Goal: Task Accomplishment & Management: Complete application form

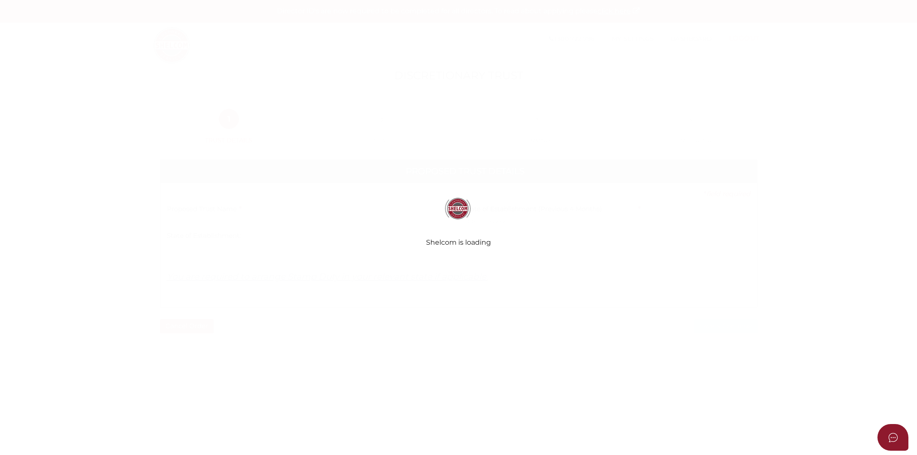
select select
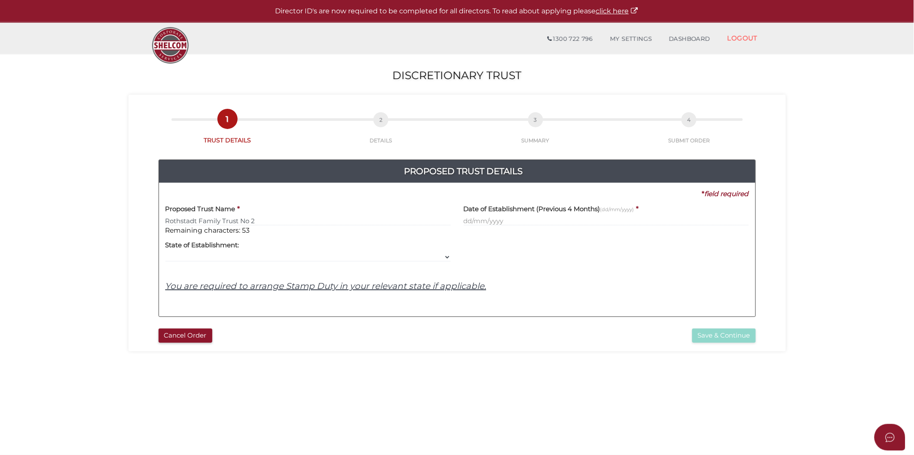
type input "Rothstadt Family Trust No 2"
click at [489, 224] on input "text" at bounding box center [606, 220] width 285 height 9
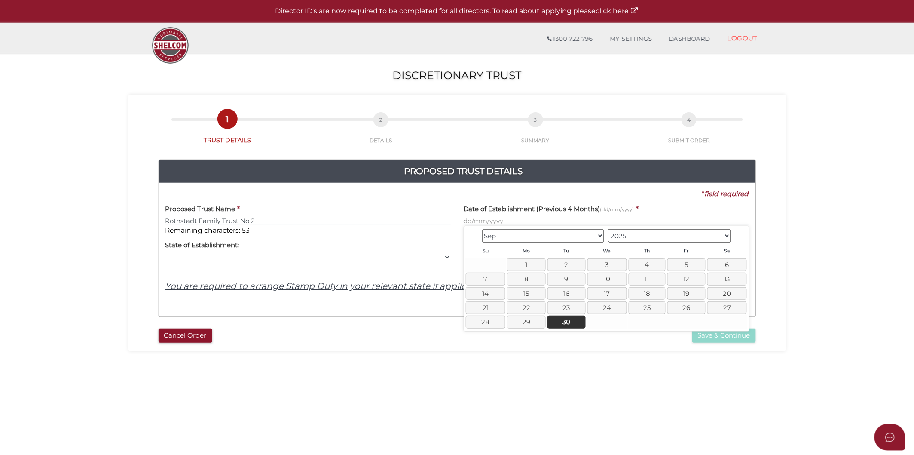
click at [602, 236] on select "May Jun Jul Aug Sep Oct" at bounding box center [543, 235] width 122 height 13
click at [615, 266] on link "1" at bounding box center [608, 264] width 38 height 12
type input "01/10/2025"
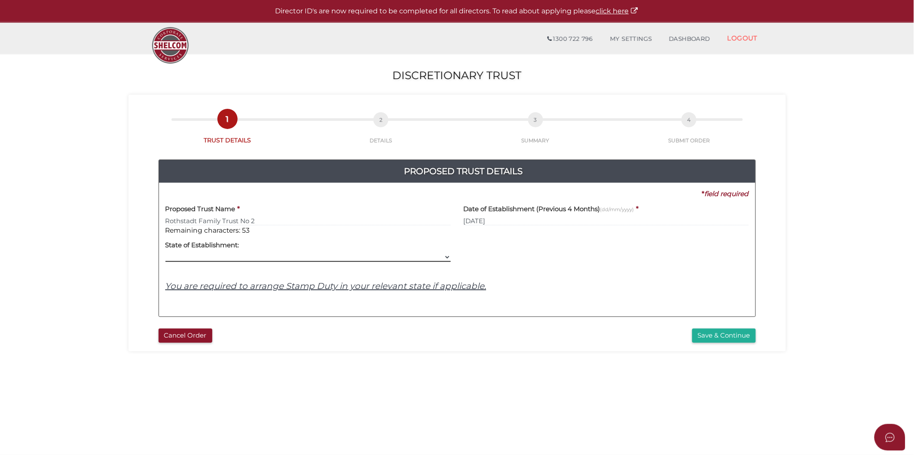
click at [442, 255] on select "VIC ACT NSW NT QLD TAS WA SA" at bounding box center [307, 256] width 285 height 9
select select "VIC"
click at [165, 252] on select "VIC ACT NSW NT QLD TAS WA SA" at bounding box center [307, 256] width 285 height 9
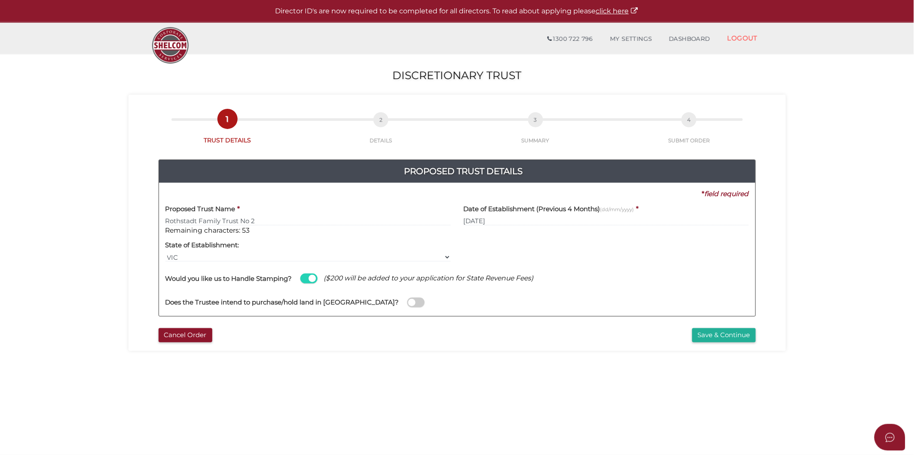
click at [407, 304] on span at bounding box center [415, 302] width 17 height 10
click at [0, 0] on input "checkbox" at bounding box center [0, 0] width 0 height 0
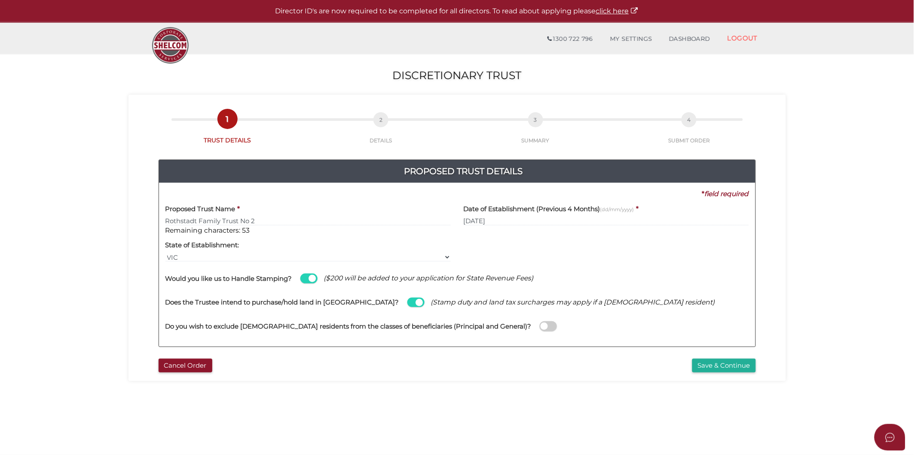
click at [540, 327] on span at bounding box center [548, 326] width 17 height 10
click at [0, 0] on input "checkbox" at bounding box center [0, 0] width 0 height 0
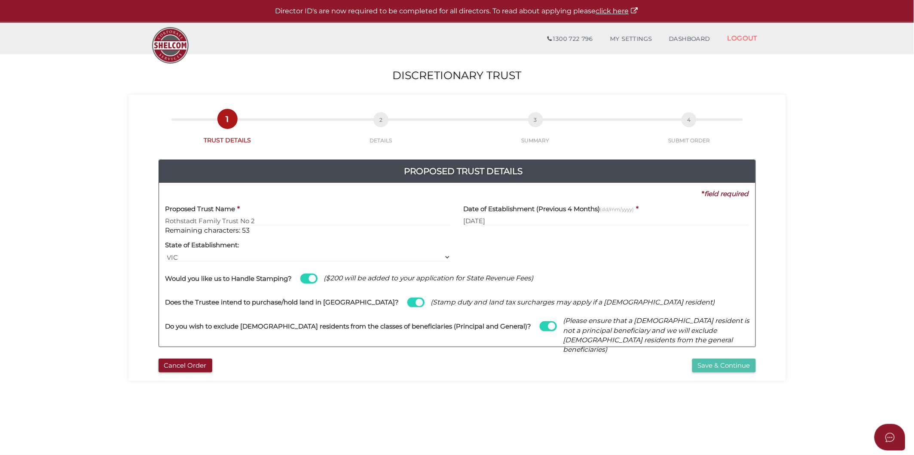
click at [706, 370] on button "Save & Continue" at bounding box center [724, 365] width 64 height 14
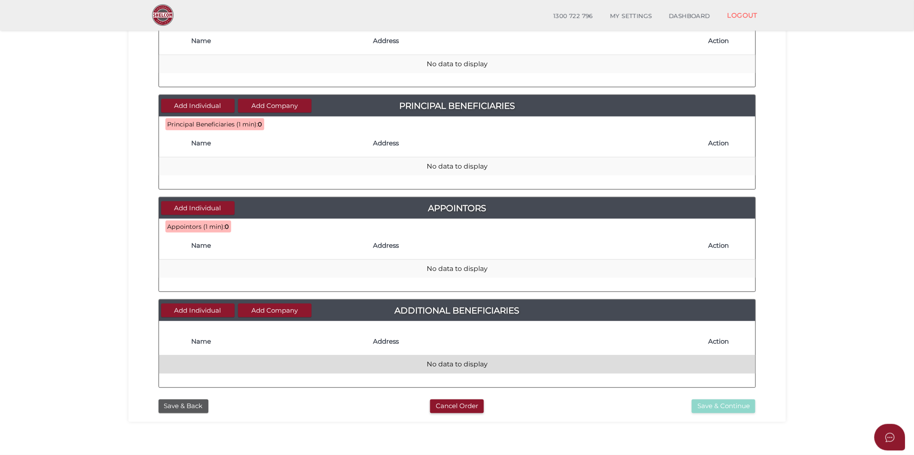
scroll to position [274, 0]
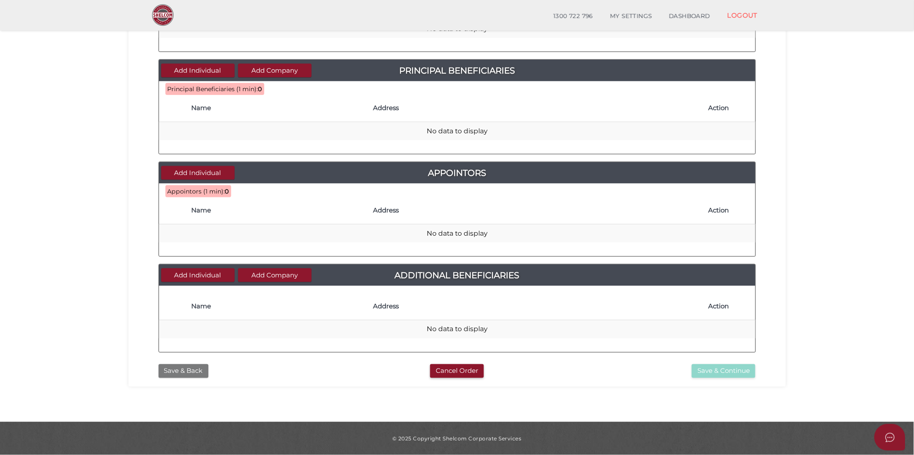
click at [187, 370] on button "Save & Back" at bounding box center [184, 371] width 50 height 14
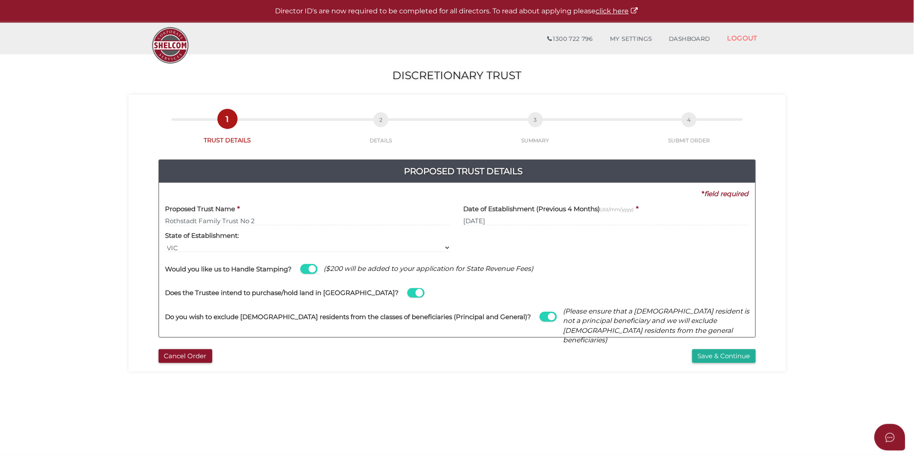
click at [363, 296] on div "Does the Trustee intend to purchase/hold land in Australia?" at bounding box center [457, 288] width 584 height 24
click at [407, 293] on span at bounding box center [415, 293] width 17 height 10
click at [0, 0] on input "checkbox" at bounding box center [0, 0] width 0 height 0
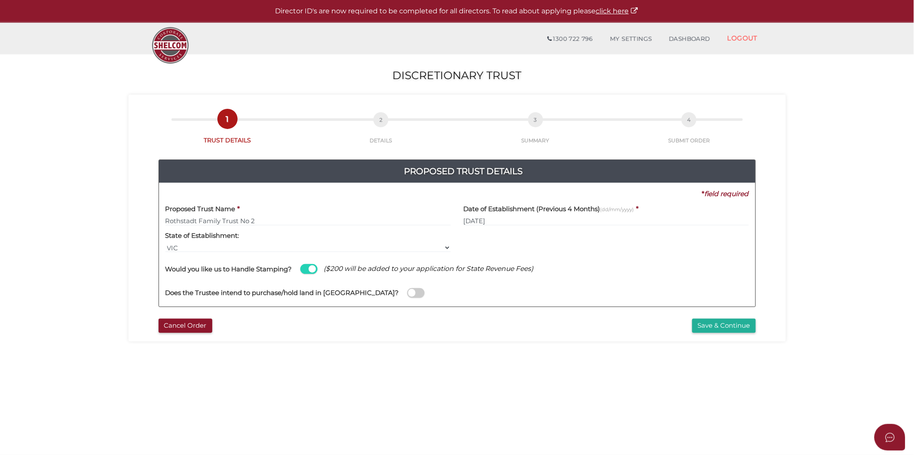
click at [407, 293] on span at bounding box center [415, 293] width 17 height 10
click at [0, 0] on input "checkbox" at bounding box center [0, 0] width 0 height 0
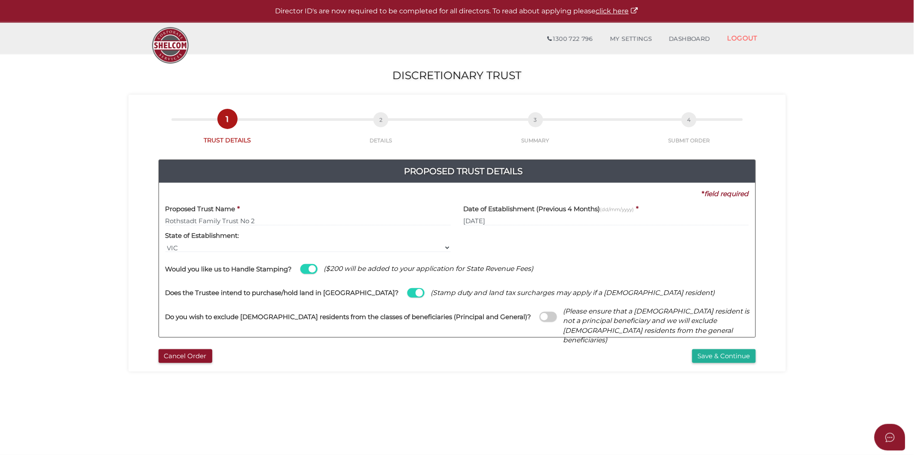
click at [540, 318] on span at bounding box center [548, 317] width 17 height 10
click at [0, 0] on input "checkbox" at bounding box center [0, 0] width 0 height 0
click at [745, 352] on button "Save & Continue" at bounding box center [724, 356] width 64 height 14
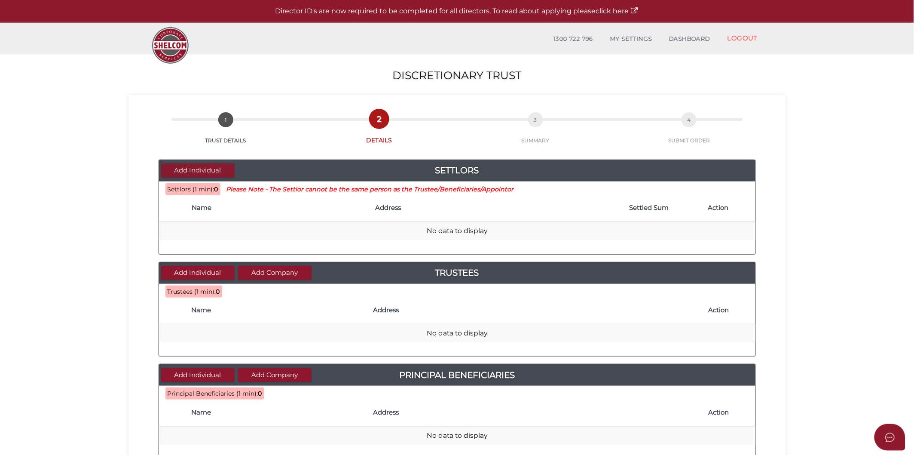
click at [191, 172] on button "Add Individual" at bounding box center [197, 170] width 73 height 14
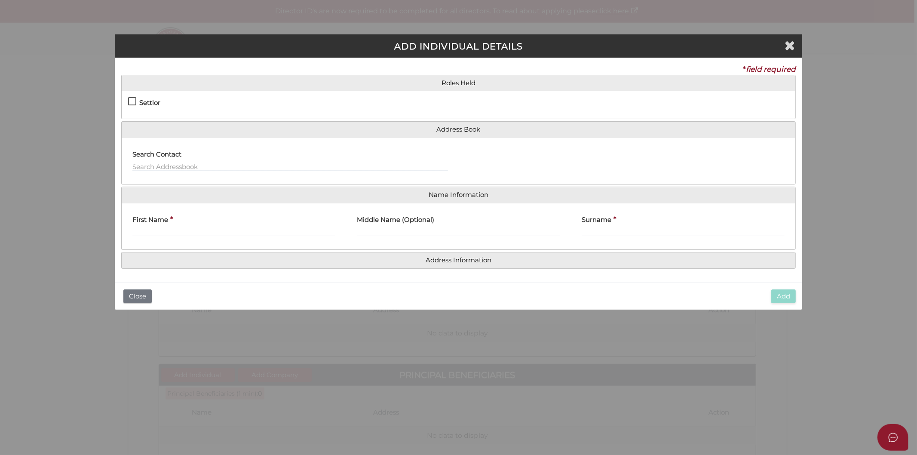
click at [131, 104] on label "Settlor" at bounding box center [144, 104] width 32 height 11
checkbox input "true"
type input "10"
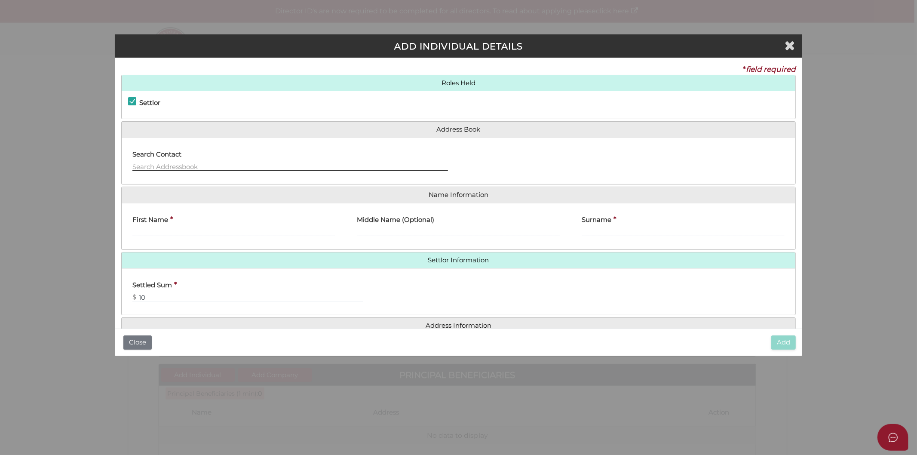
click at [156, 165] on input "text" at bounding box center [289, 166] width 315 height 9
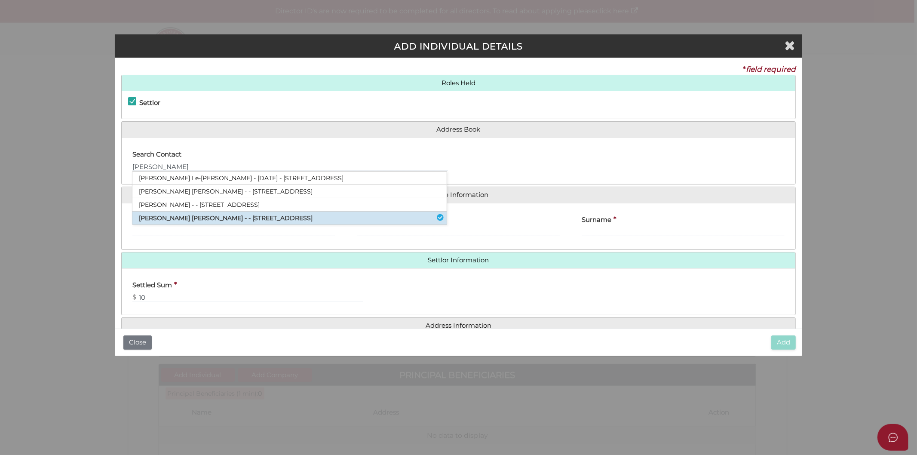
click at [158, 216] on li "Timothy Michael Kelleher - - 69 Haverbrack Drive, Mulgrave, VIC, 3170" at bounding box center [289, 217] width 314 height 13
type input "Timothy"
type input "Michael"
type input "Kelleher"
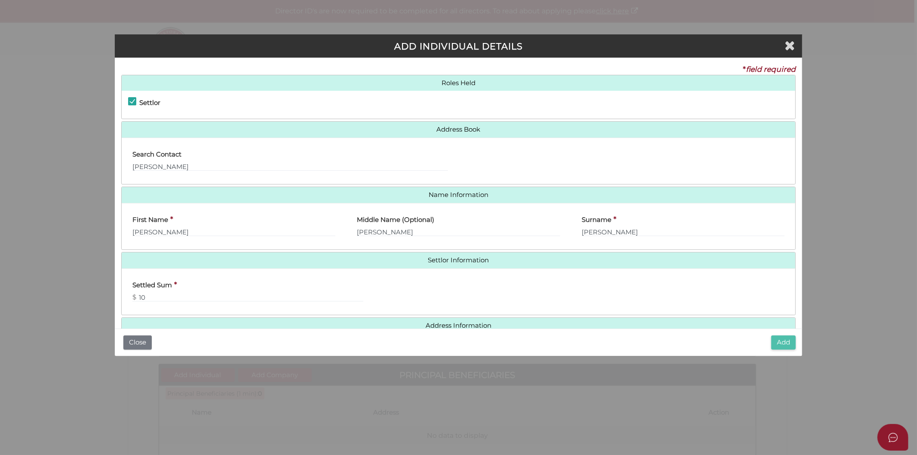
click at [789, 345] on button "Add" at bounding box center [783, 342] width 24 height 14
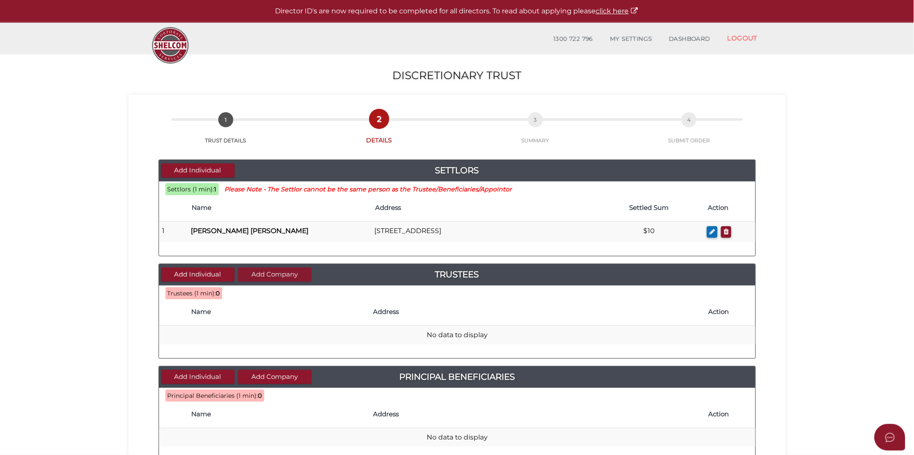
click at [284, 275] on button "Add Company" at bounding box center [274, 274] width 73 height 14
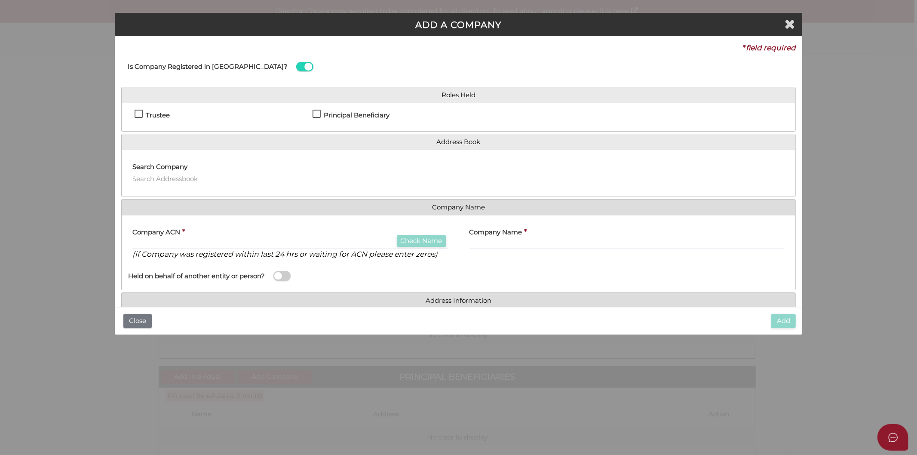
click at [146, 113] on h4 "Trustee" at bounding box center [158, 115] width 24 height 7
checkbox input "true"
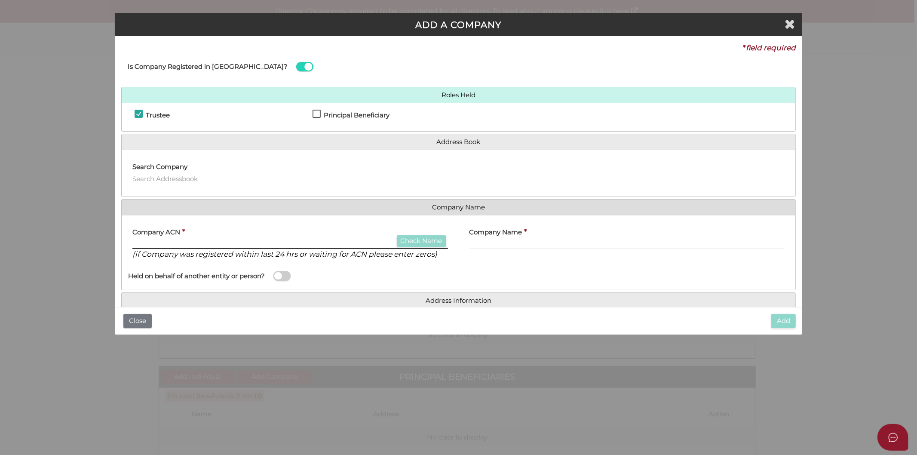
click at [220, 241] on input "text" at bounding box center [289, 243] width 315 height 9
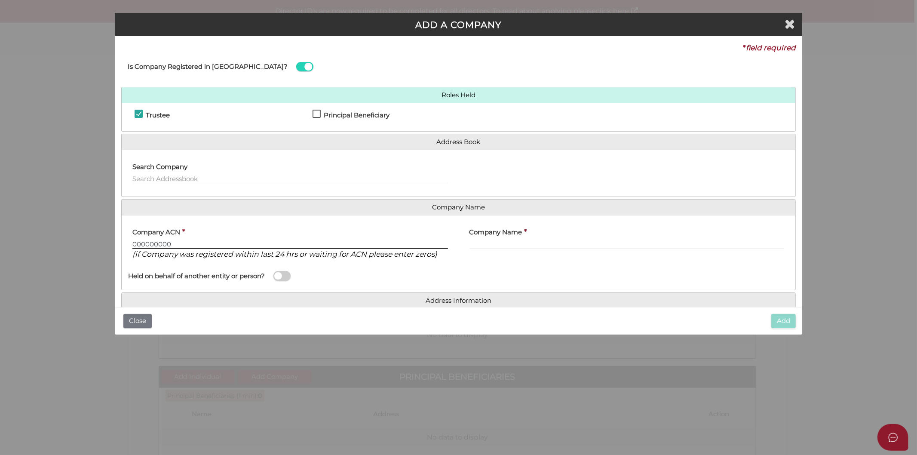
type input "000000000"
click at [495, 246] on input "text" at bounding box center [626, 243] width 315 height 9
paste input "Rothstadt Associates Pty Ltd"
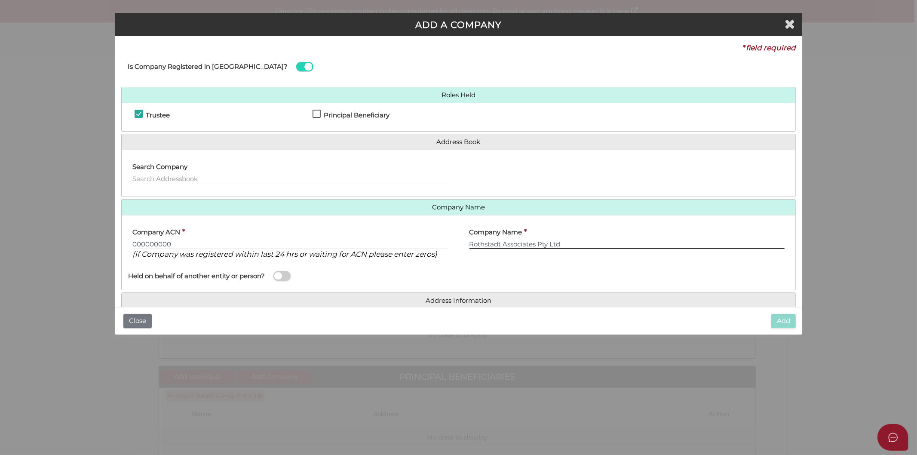
scroll to position [34, 0]
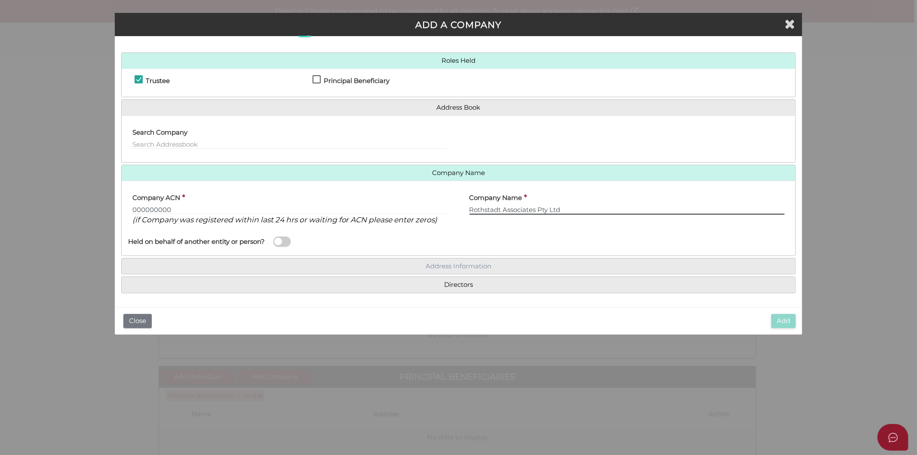
type input "Rothstadt Associates Pty Ltd"
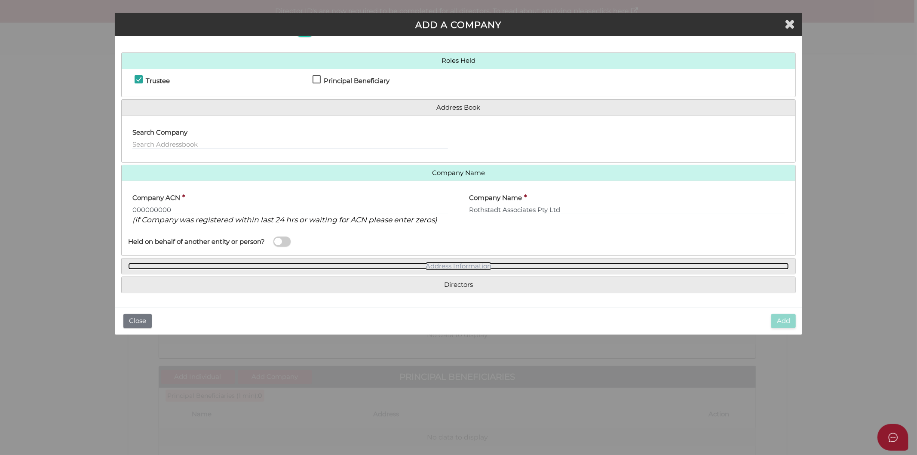
click at [460, 266] on link "Address Information" at bounding box center [458, 266] width 661 height 7
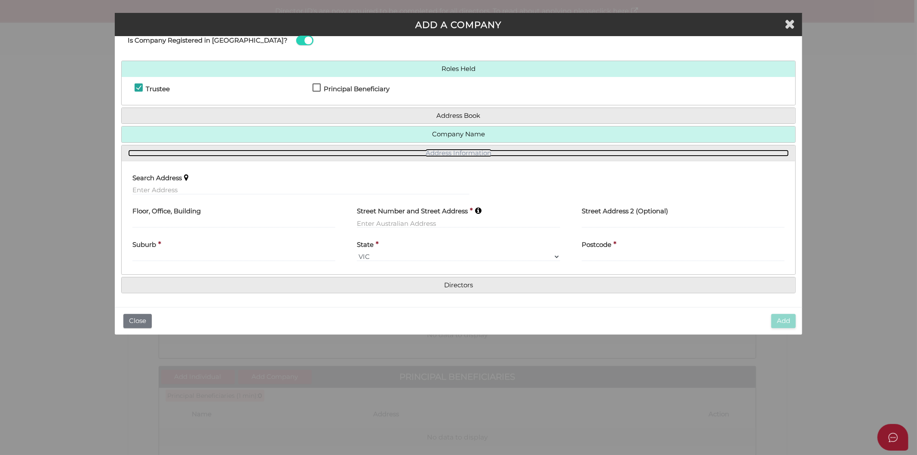
scroll to position [26, 0]
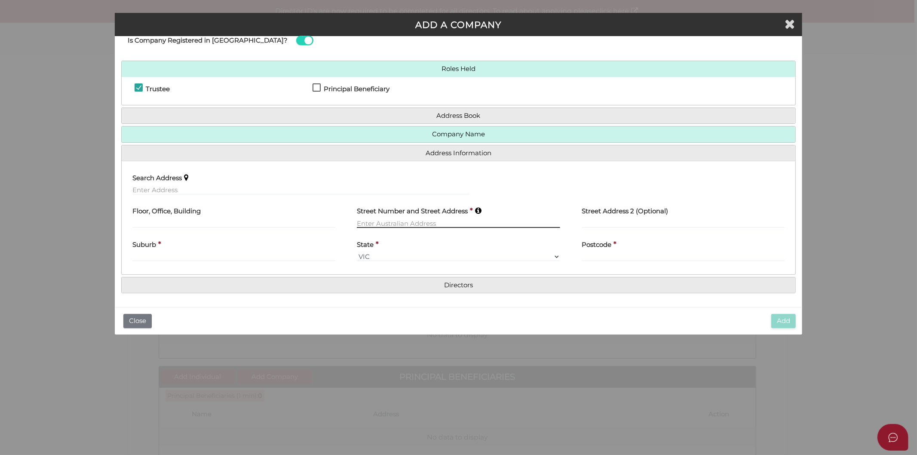
click at [405, 223] on input "text" at bounding box center [458, 222] width 203 height 9
type input "2"
click at [184, 192] on input "text" at bounding box center [300, 189] width 337 height 9
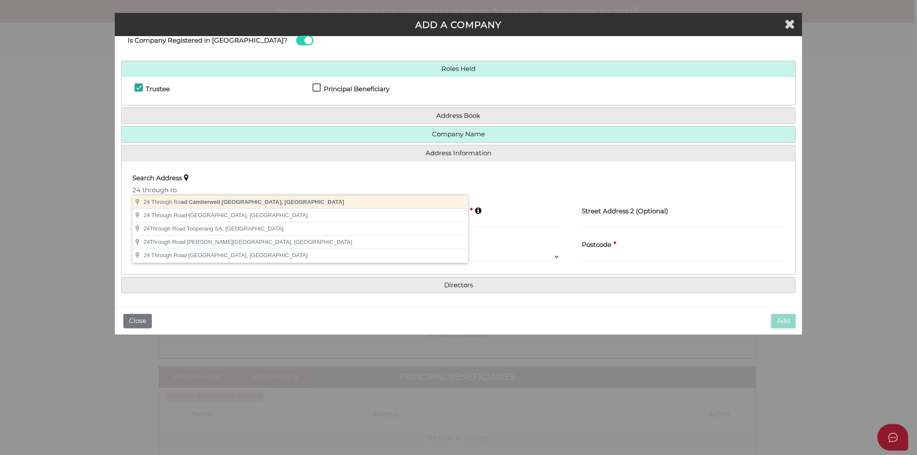
type input "[STREET_ADDRESS]"
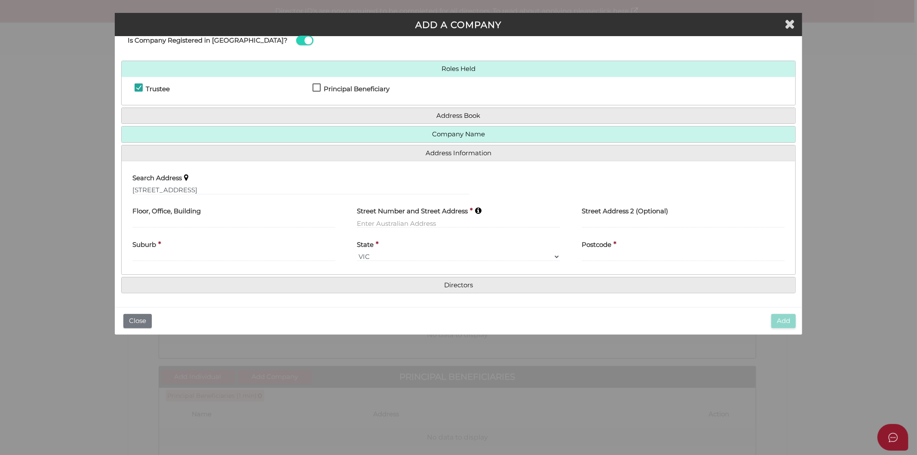
type input "[STREET_ADDRESS]"
type input "Camberwell"
select select "VIC"
type input "3124"
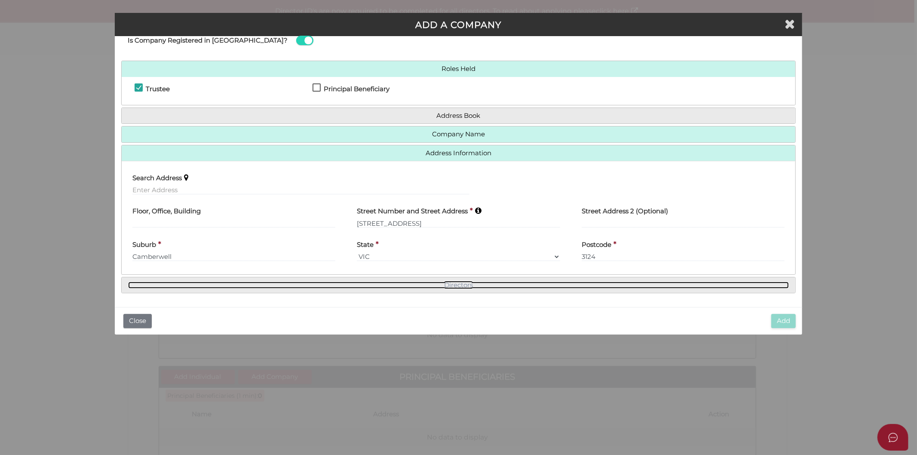
click at [449, 288] on link "Directors" at bounding box center [458, 284] width 661 height 7
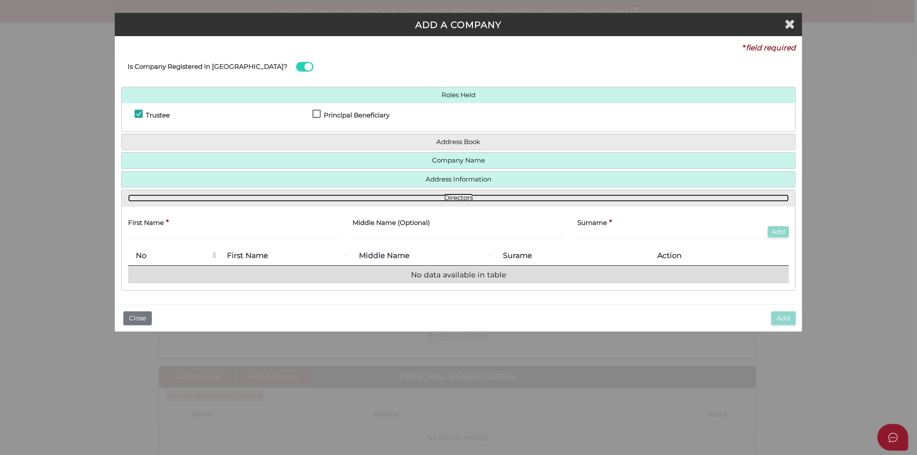
scroll to position [0, 0]
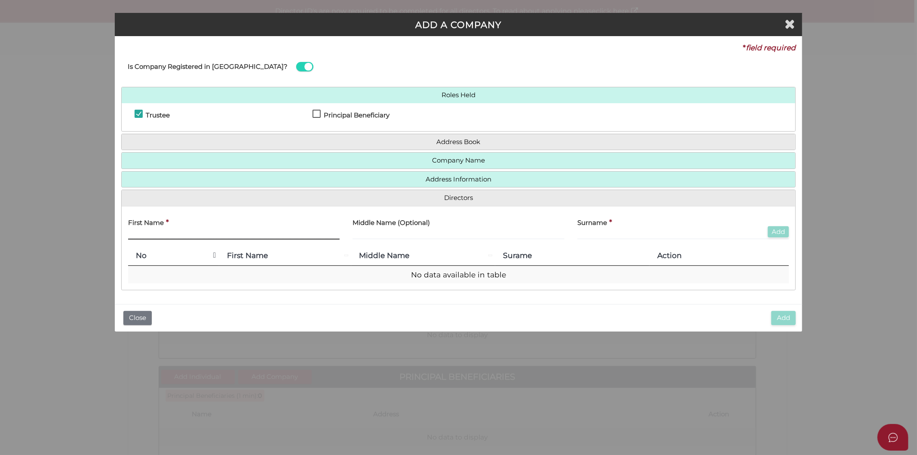
click at [169, 233] on input "text" at bounding box center [234, 234] width 212 height 9
type input "Peter"
type input "Julian"
type input "Rothstadt"
click at [781, 230] on button "Add" at bounding box center [777, 232] width 21 height 12
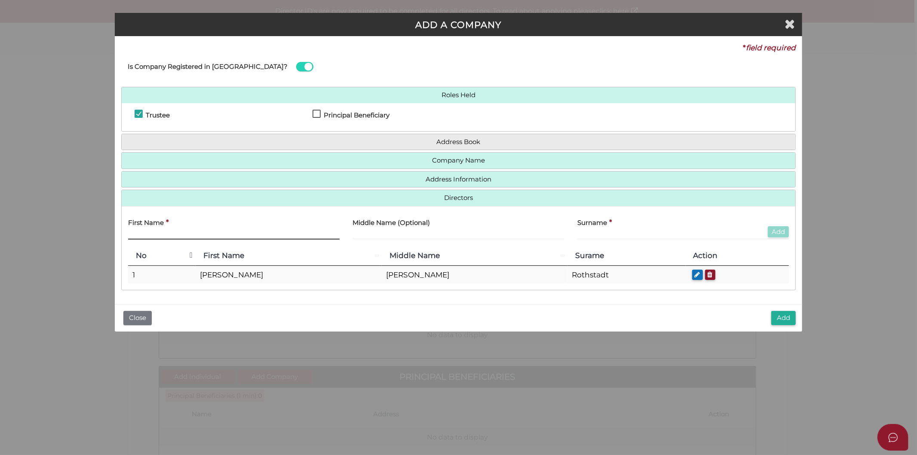
click at [181, 238] on input "text" at bounding box center [234, 234] width 212 height 9
type input "Jessica"
type input "Rothstadt"
click at [770, 231] on button "Add" at bounding box center [777, 232] width 21 height 12
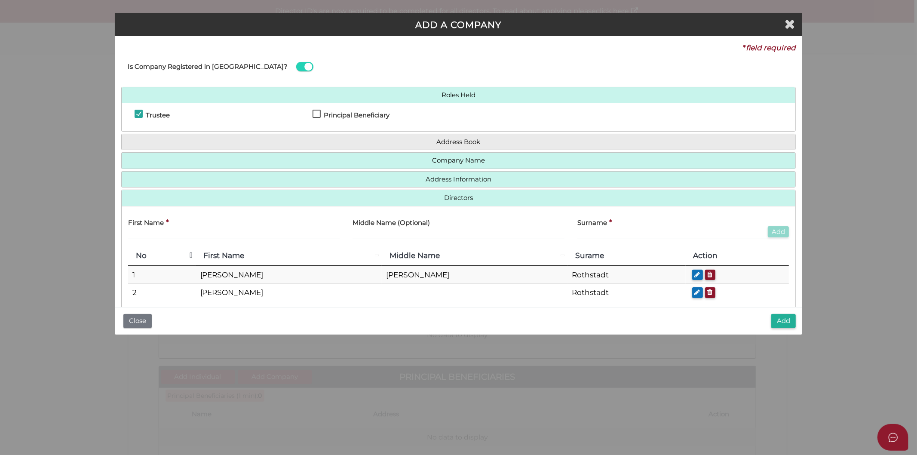
scroll to position [15, 0]
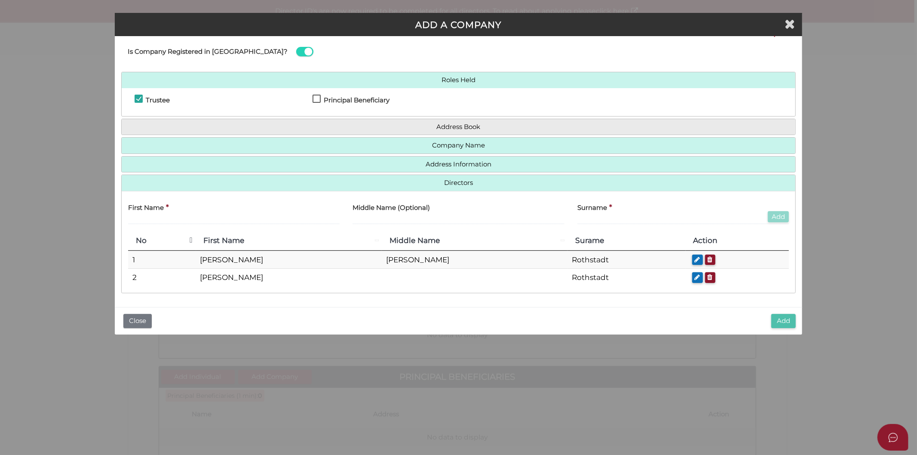
click at [778, 324] on button "Add" at bounding box center [783, 321] width 24 height 14
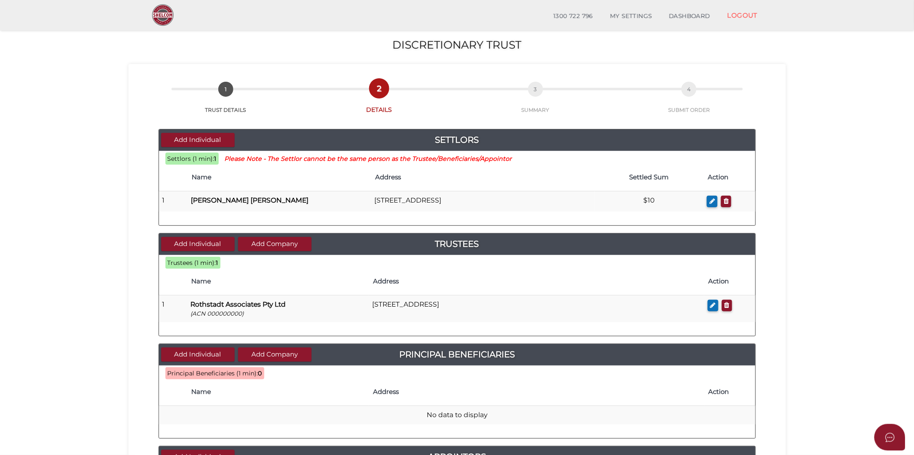
scroll to position [95, 0]
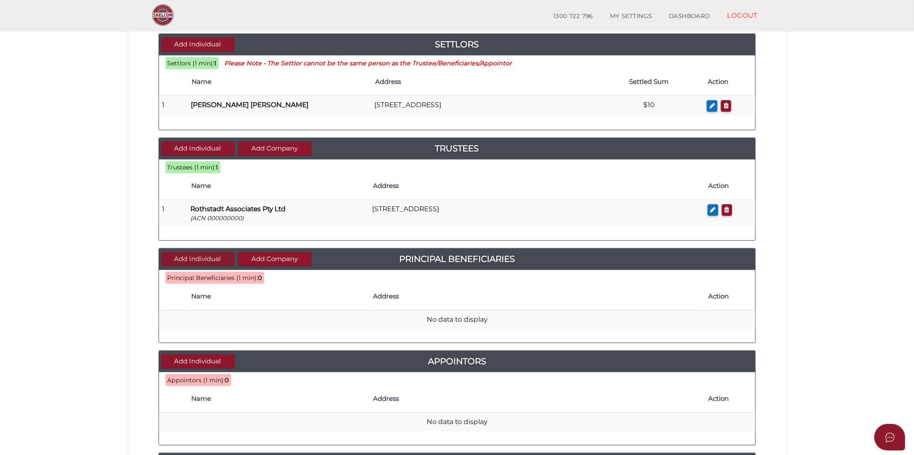
click at [224, 261] on button "Add Individual" at bounding box center [197, 259] width 73 height 14
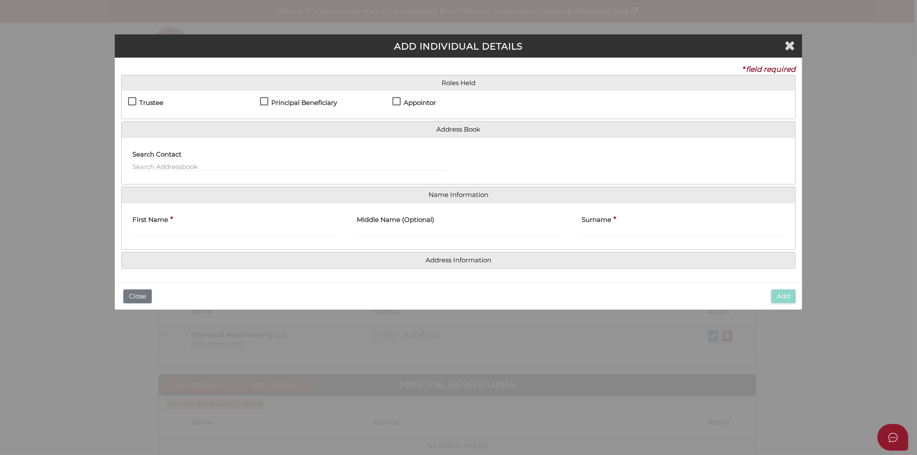
click at [396, 101] on label "Appointor" at bounding box center [413, 104] width 43 height 11
checkbox input "true"
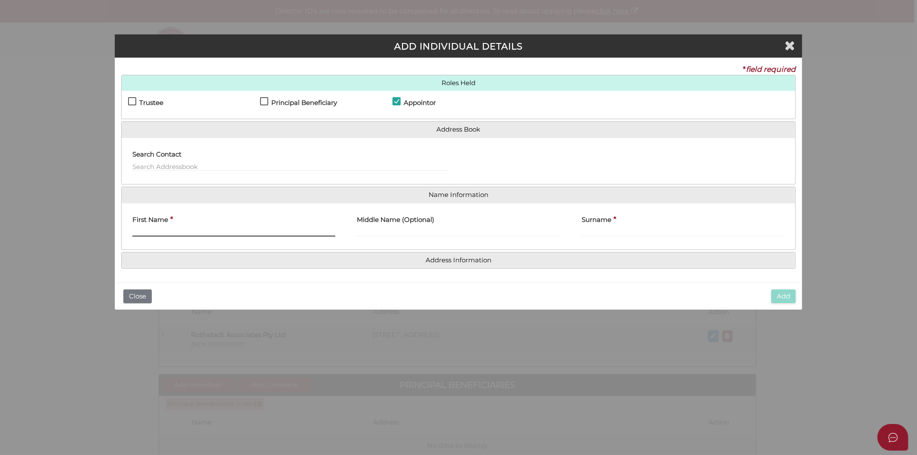
click at [164, 228] on input "First Name" at bounding box center [233, 231] width 203 height 9
type input "Peter"
type input "Julian"
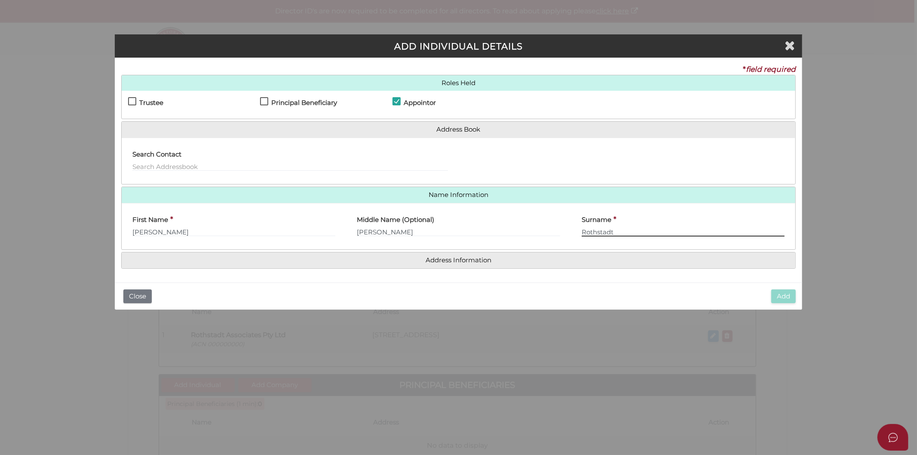
type input "Rothstadt"
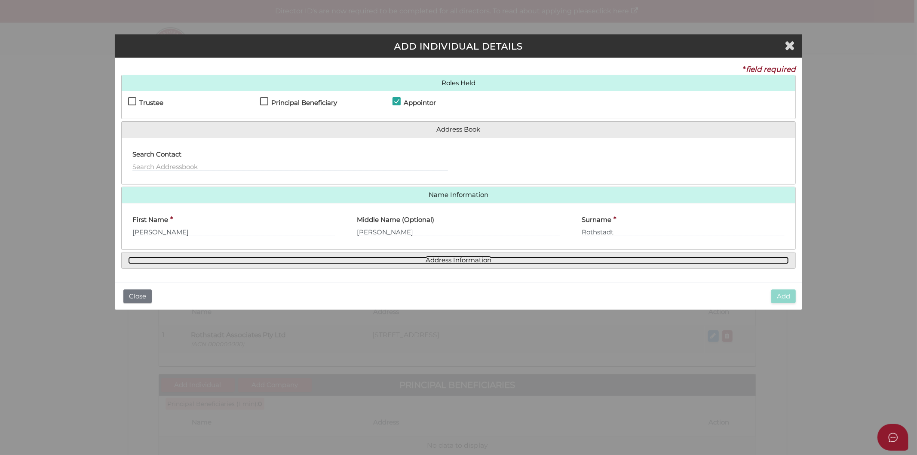
click at [477, 262] on link "Address Information" at bounding box center [458, 260] width 661 height 7
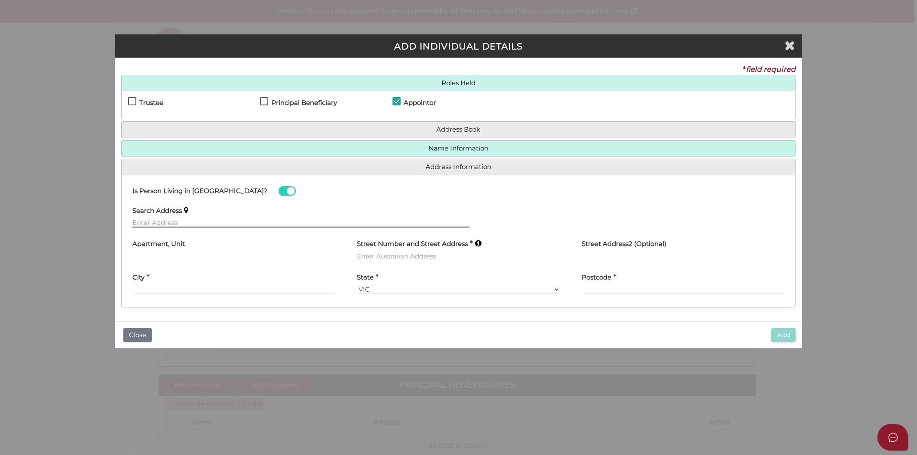
click at [177, 220] on input "text" at bounding box center [300, 222] width 337 height 9
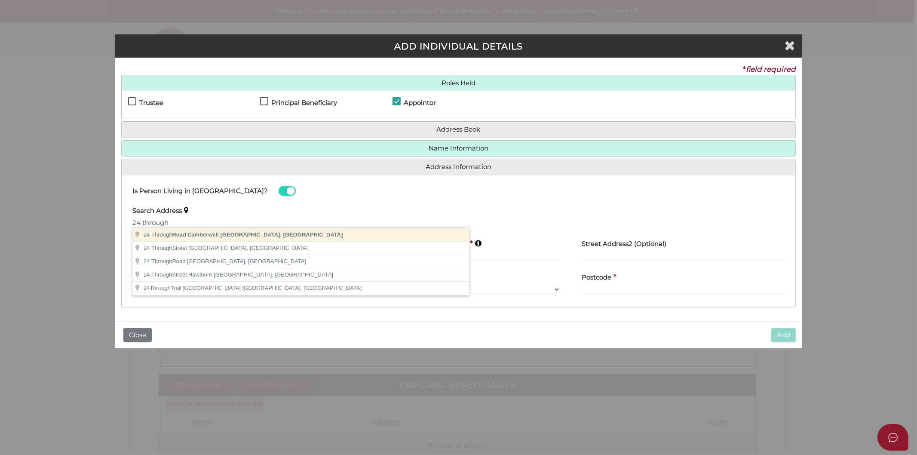
type input "24 Through Road, Camberwell VIC, Australia"
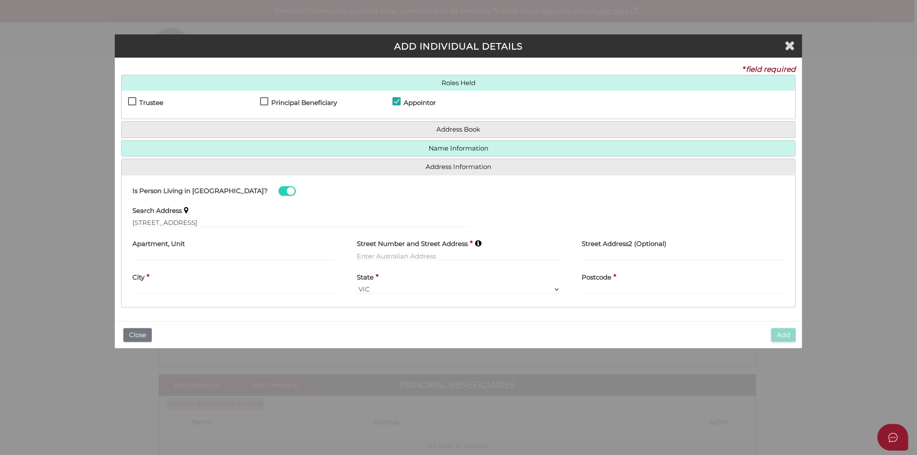
type input "24 Through Road"
type input "Camberwell"
select select "VIC"
type input "3124"
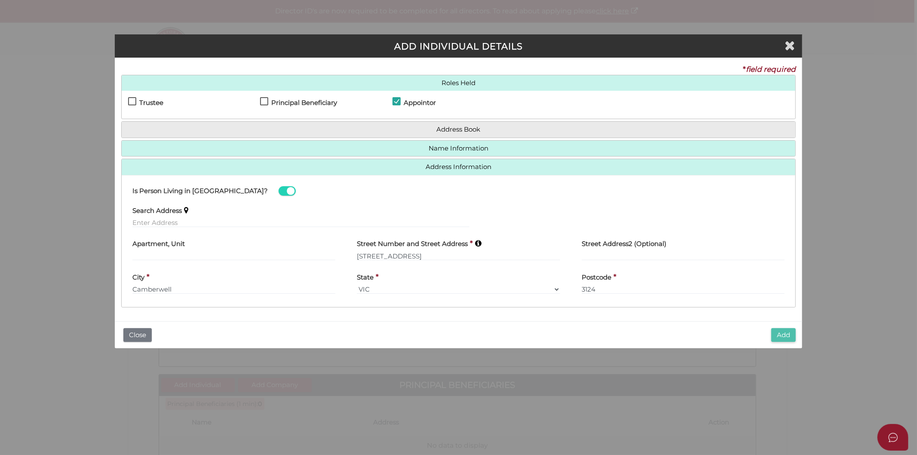
click at [780, 334] on button "Add" at bounding box center [783, 335] width 24 height 14
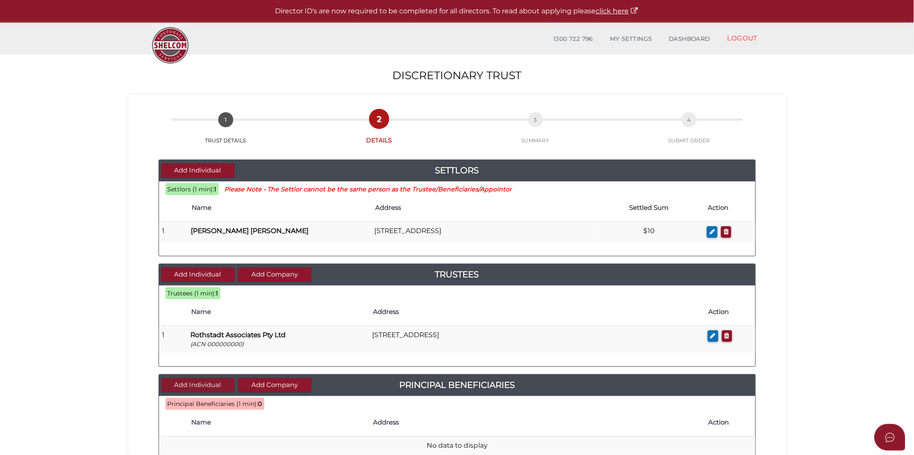
click at [205, 383] on button "Add Individual" at bounding box center [197, 385] width 73 height 14
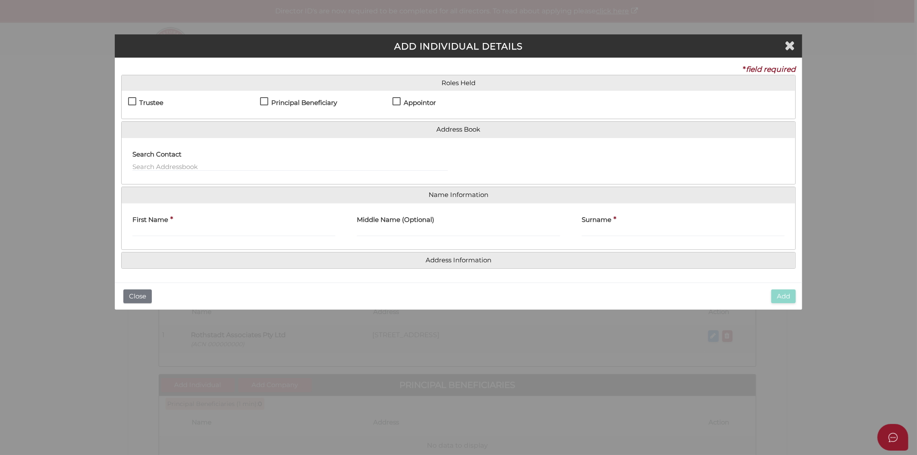
click at [135, 99] on label "Trustee" at bounding box center [145, 104] width 35 height 11
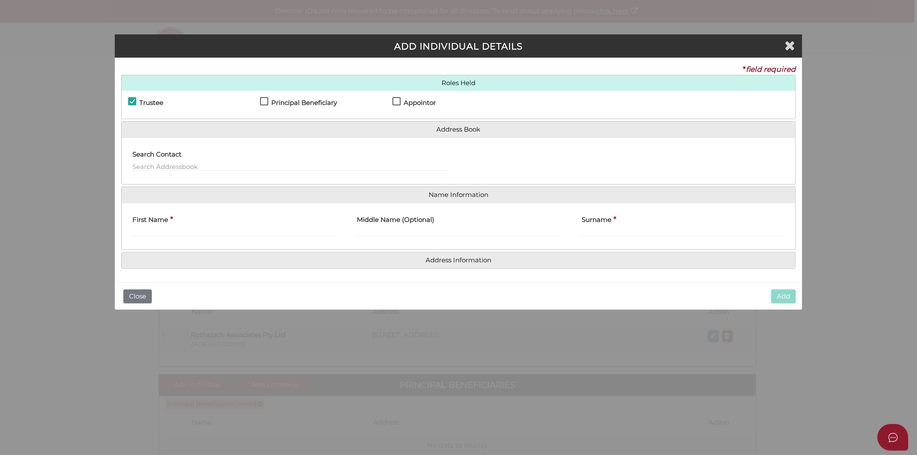
click at [135, 99] on label "Trustee" at bounding box center [145, 104] width 35 height 11
checkbox input "false"
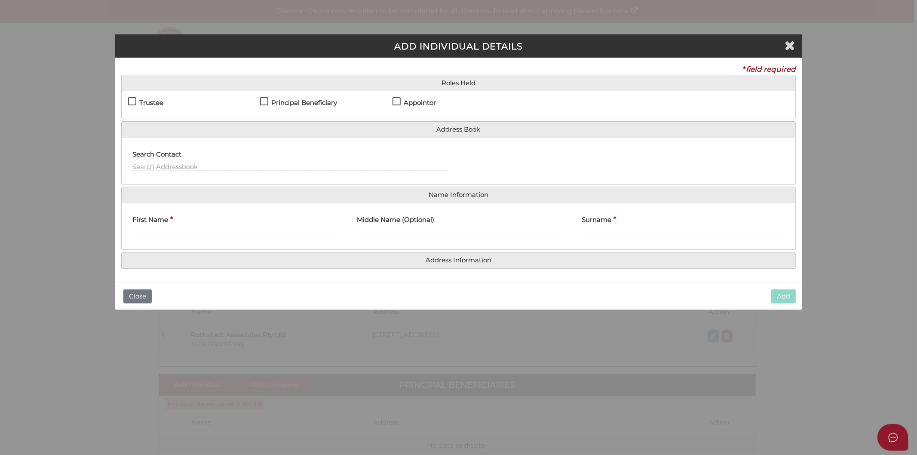
click at [264, 102] on label "Principal Beneficiary" at bounding box center [298, 104] width 77 height 11
checkbox input "true"
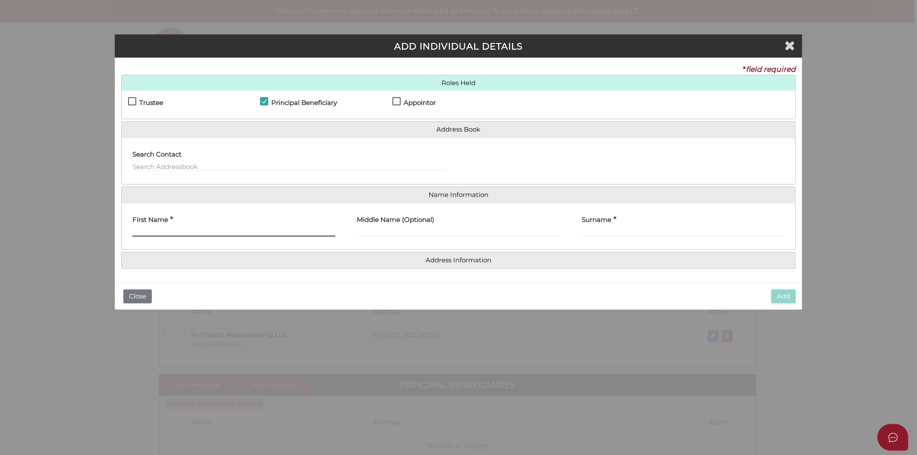
click at [162, 227] on input "First Name" at bounding box center [233, 231] width 203 height 9
type input "Peter"
type input "Julian"
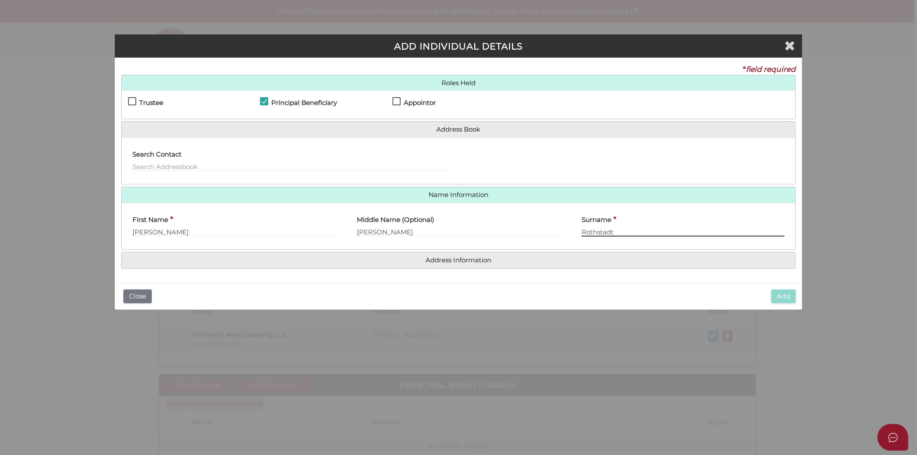
type input "Rothstadt"
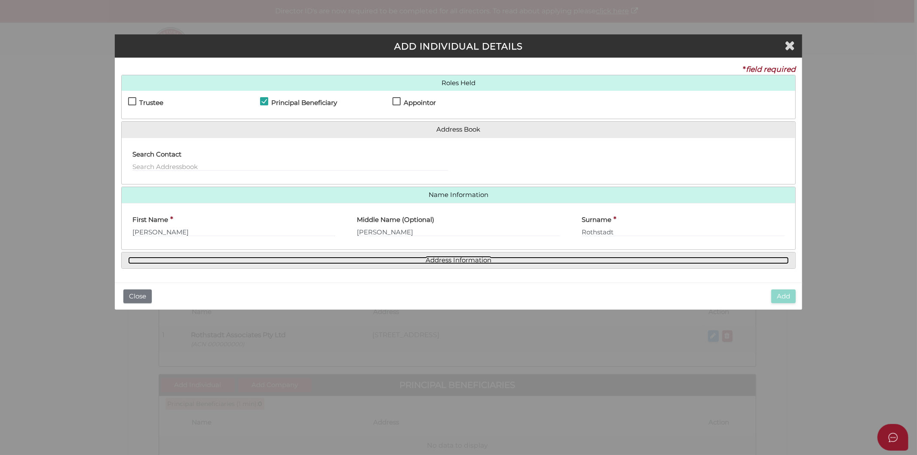
click at [443, 263] on link "Address Information" at bounding box center [458, 260] width 661 height 7
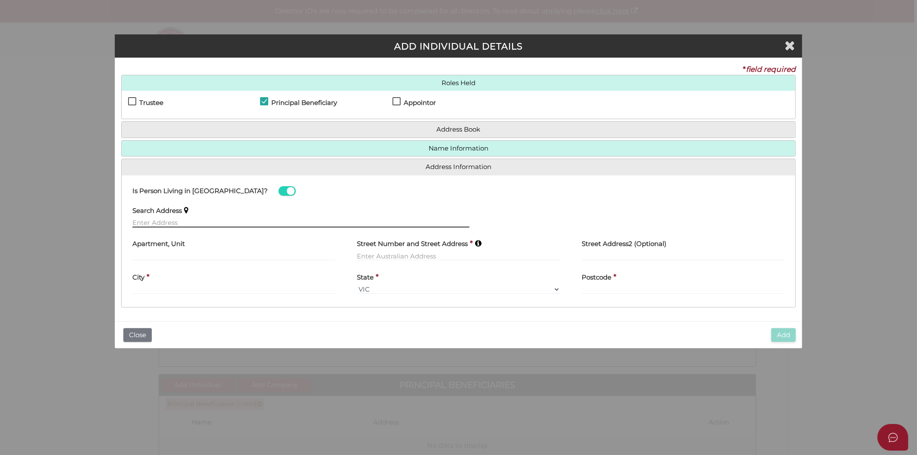
click at [161, 222] on input "text" at bounding box center [300, 222] width 337 height 9
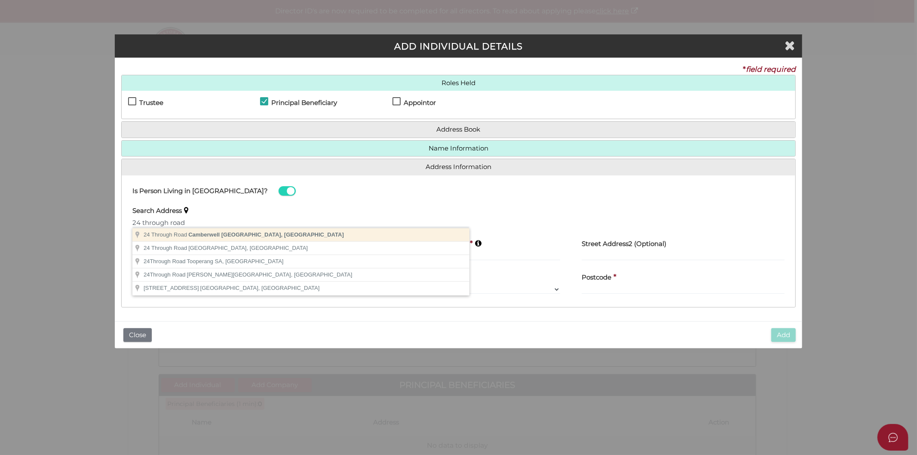
type input "24 Through Road, Camberwell VIC, Australia"
type input "24 Through Road"
type input "Camberwell"
select select "VIC"
type input "3124"
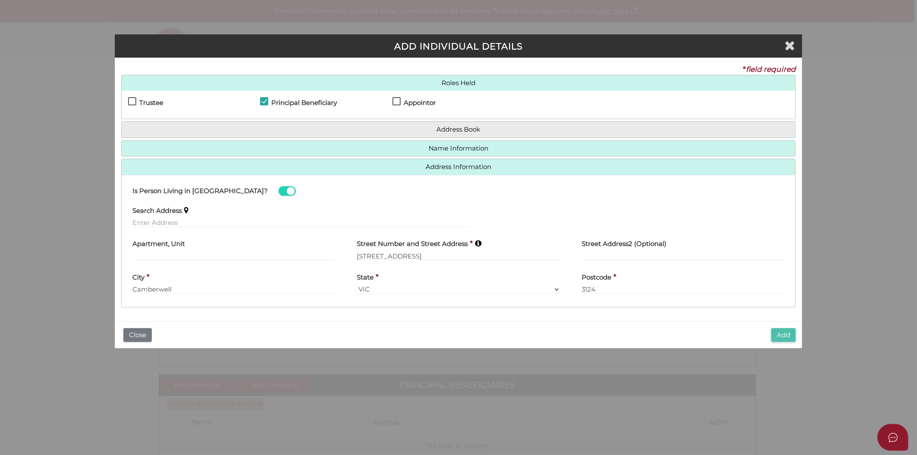
click at [789, 334] on button "Add" at bounding box center [783, 335] width 24 height 14
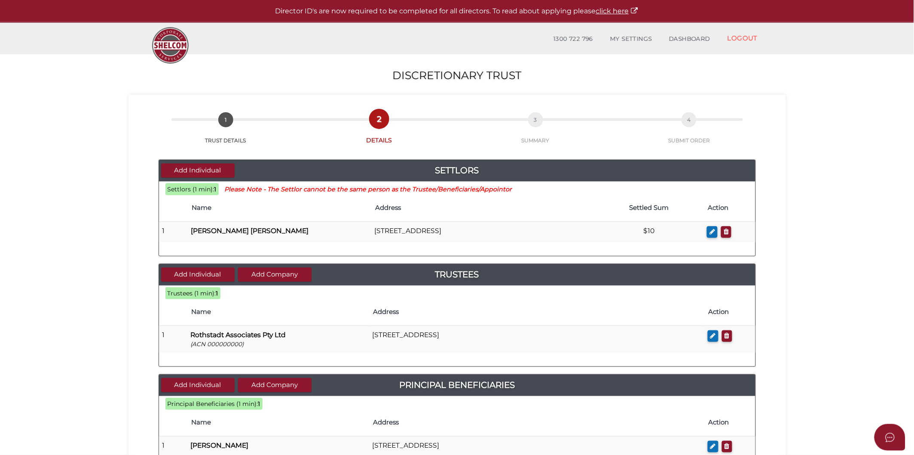
scroll to position [95, 0]
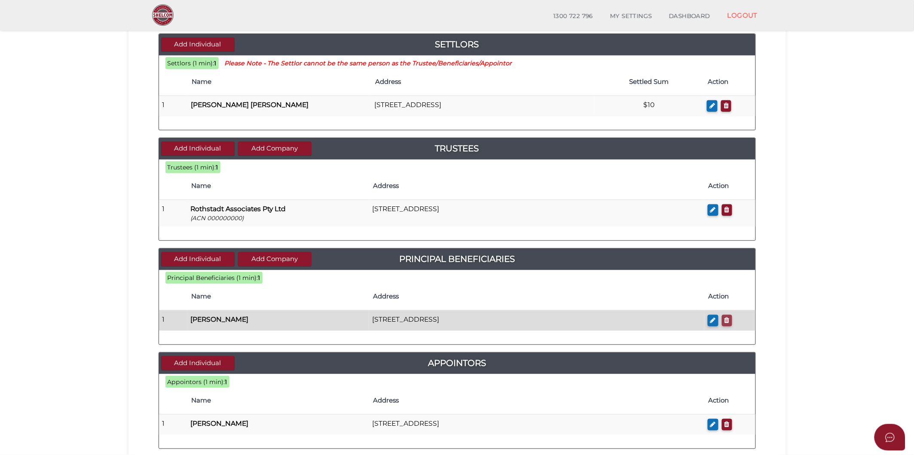
click at [727, 323] on icon "button" at bounding box center [726, 320] width 5 height 6
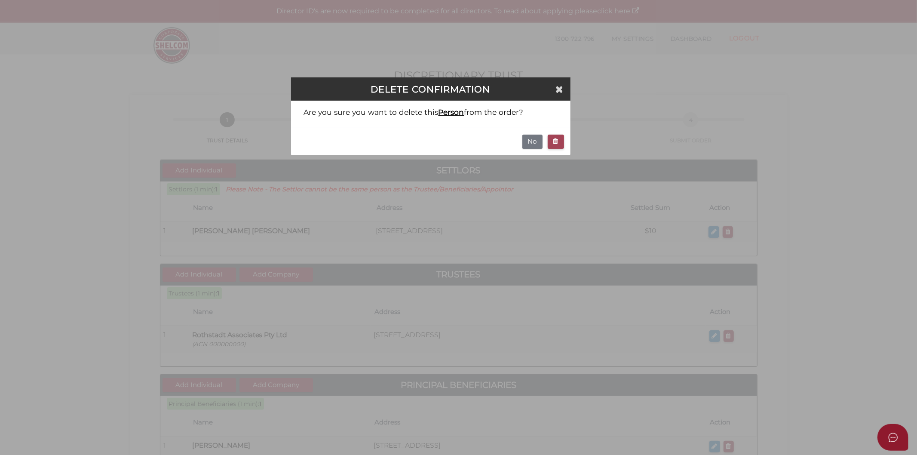
click at [551, 144] on button "button" at bounding box center [555, 141] width 16 height 14
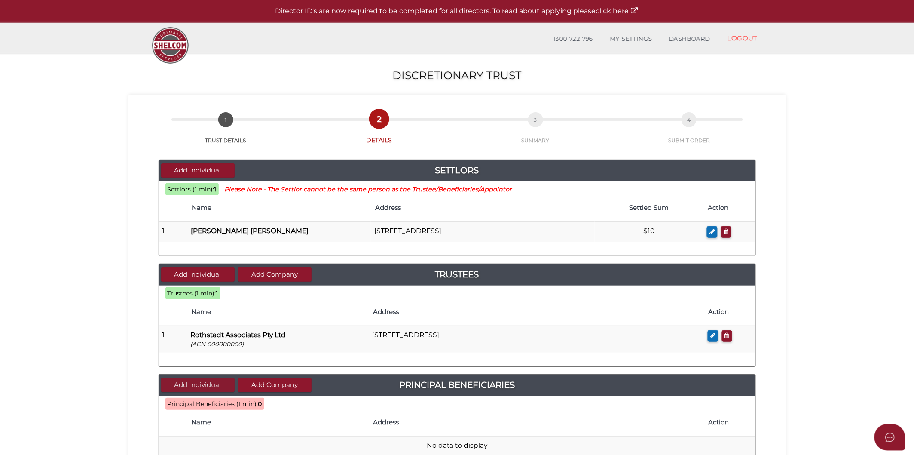
click at [200, 383] on button "Add Individual" at bounding box center [197, 385] width 73 height 14
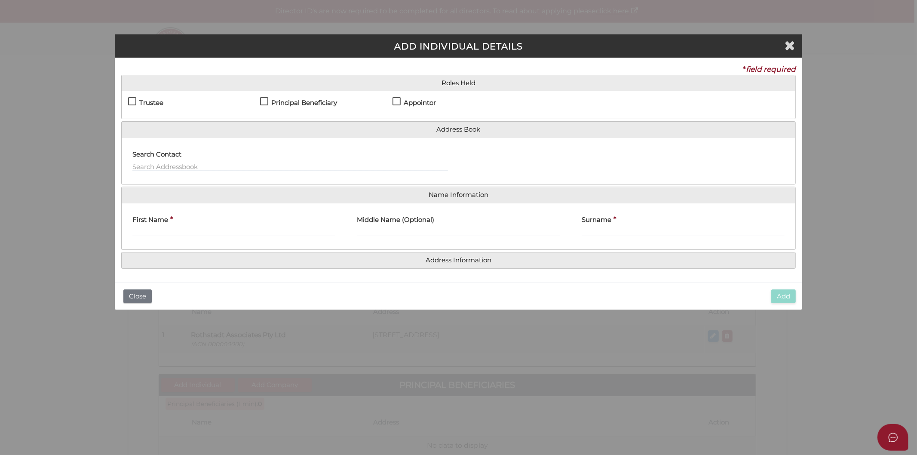
click at [263, 104] on label "Principal Beneficiary" at bounding box center [298, 104] width 77 height 11
checkbox input "true"
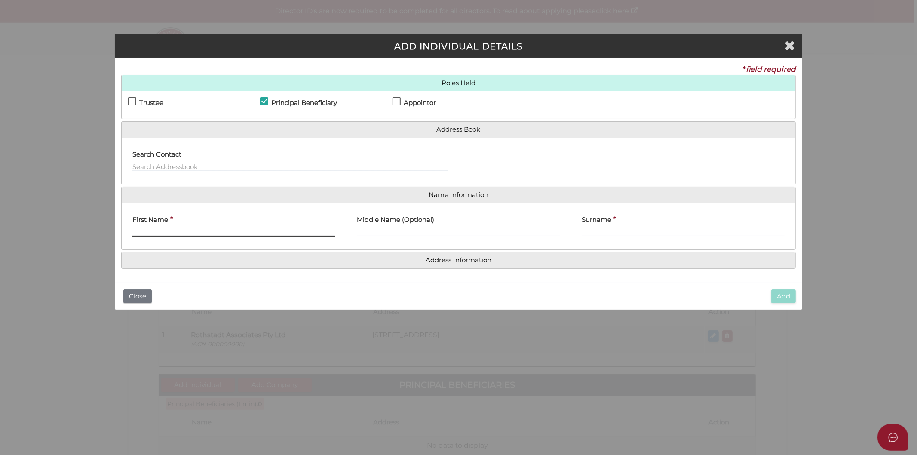
click at [163, 229] on input "First Name" at bounding box center [233, 231] width 203 height 9
type input "Jesscia"
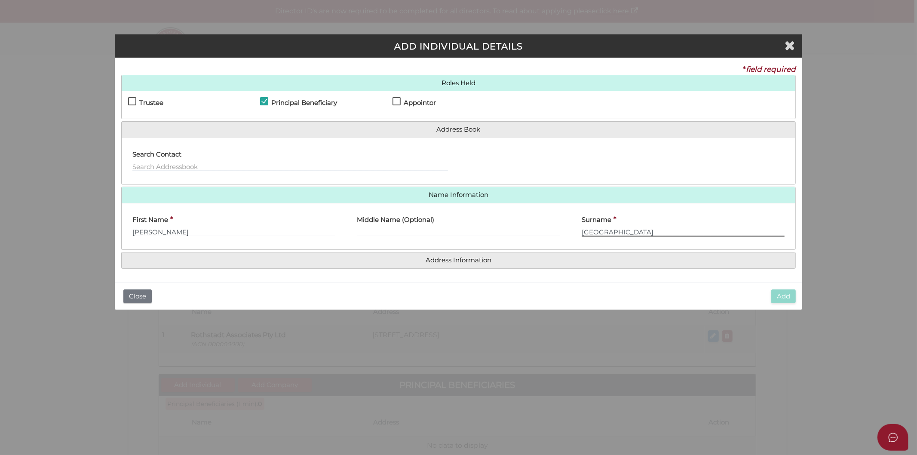
type input "Rodthstadt"
click at [436, 263] on h4 "Address Information" at bounding box center [459, 260] width 674 height 16
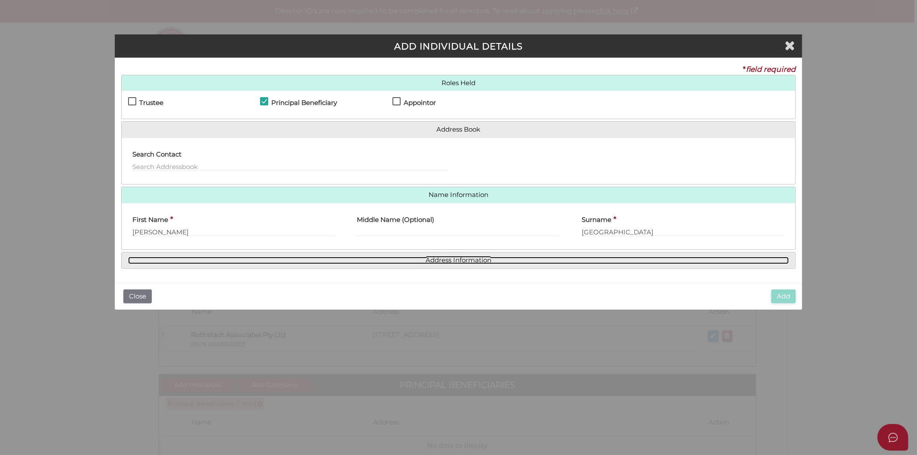
click at [439, 261] on link "Address Information" at bounding box center [458, 260] width 661 height 7
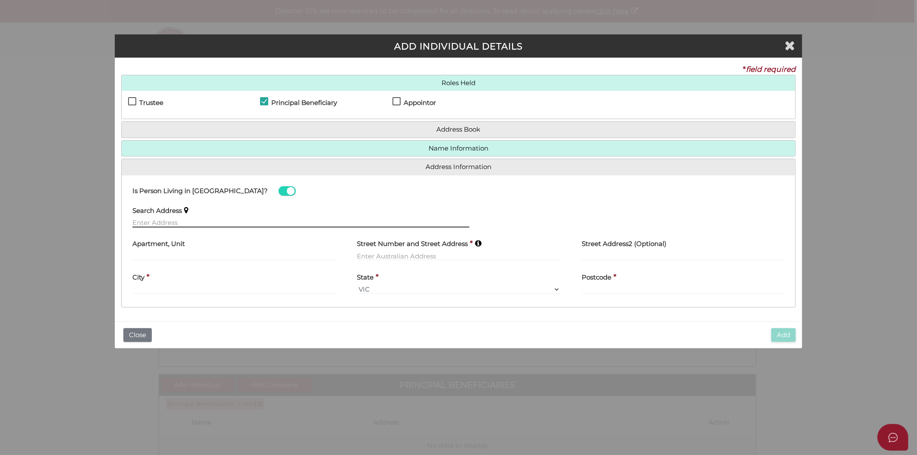
click at [190, 225] on input "text" at bounding box center [300, 222] width 337 height 9
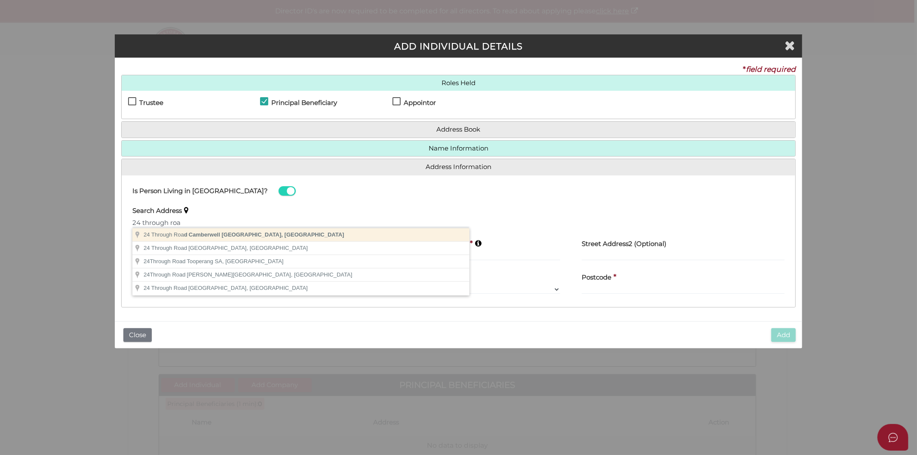
type input "[STREET_ADDRESS]"
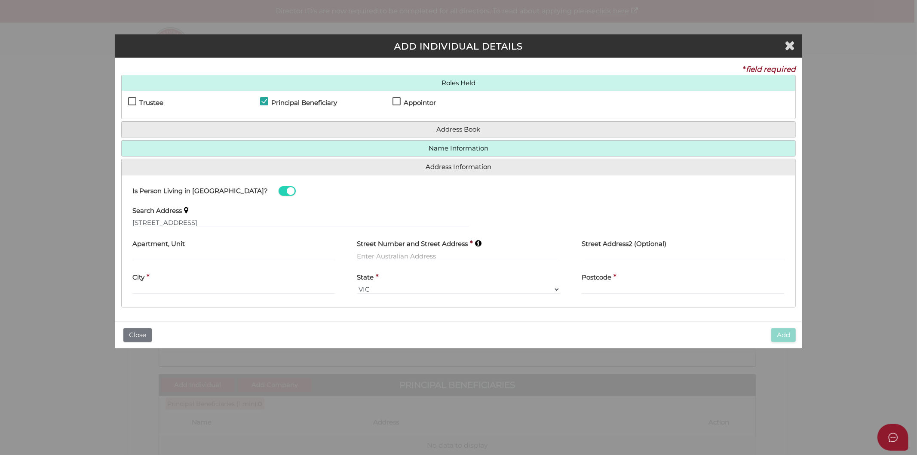
type input "[STREET_ADDRESS]"
type input "Camberwell"
select select "VIC"
type input "3124"
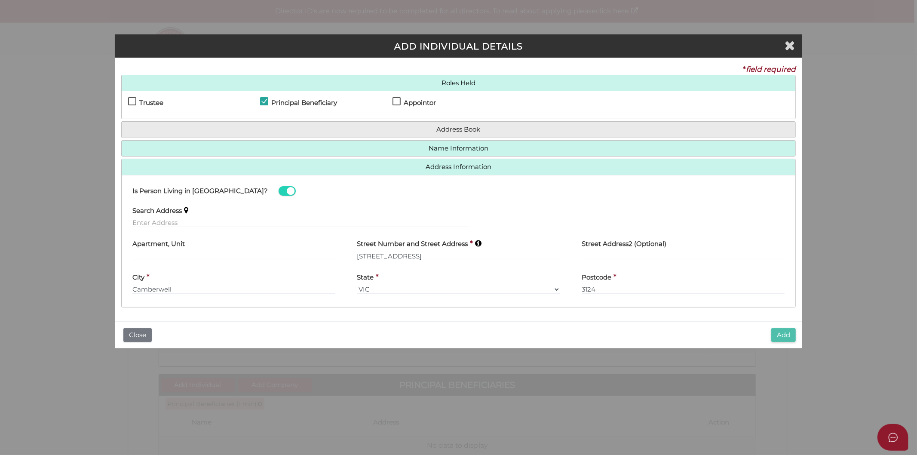
click at [781, 336] on button "Add" at bounding box center [783, 335] width 24 height 14
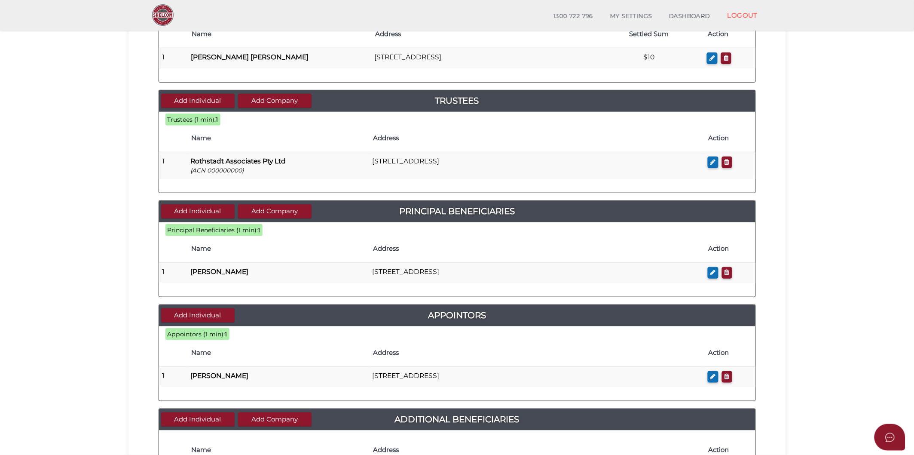
scroll to position [191, 0]
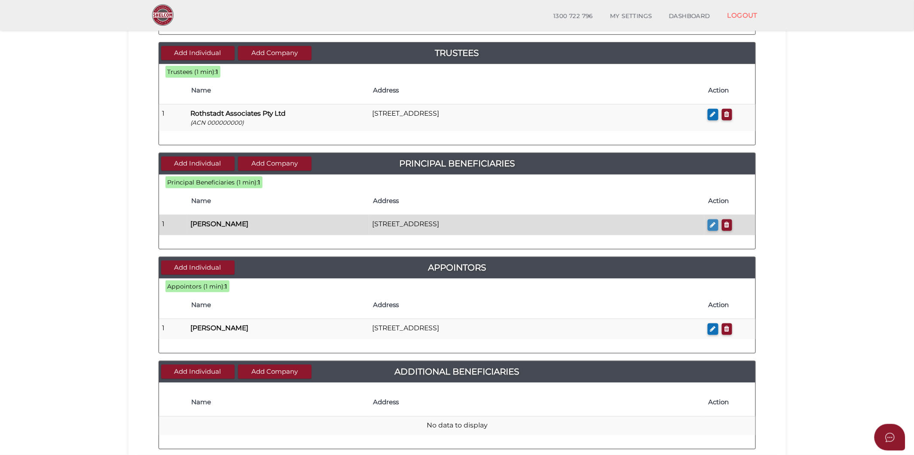
click at [717, 226] on button "button" at bounding box center [713, 225] width 11 height 12
checkbox input "true"
type input "[PERSON_NAME]"
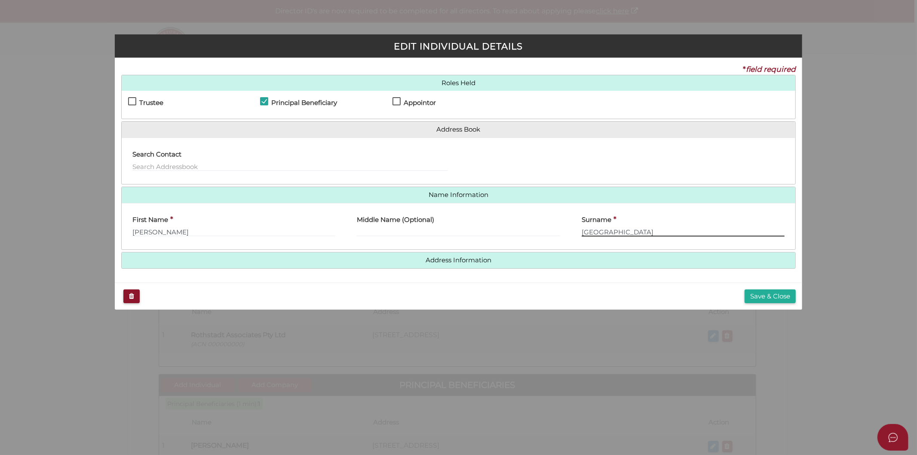
drag, startPoint x: 629, startPoint y: 229, endPoint x: 584, endPoint y: 229, distance: 45.5
click at [584, 229] on input "[GEOGRAPHIC_DATA]" at bounding box center [682, 231] width 203 height 9
paste input "R"
drag, startPoint x: 624, startPoint y: 231, endPoint x: 578, endPoint y: 230, distance: 46.4
click at [578, 230] on div "Surname * [GEOGRAPHIC_DATA]" at bounding box center [683, 227] width 225 height 34
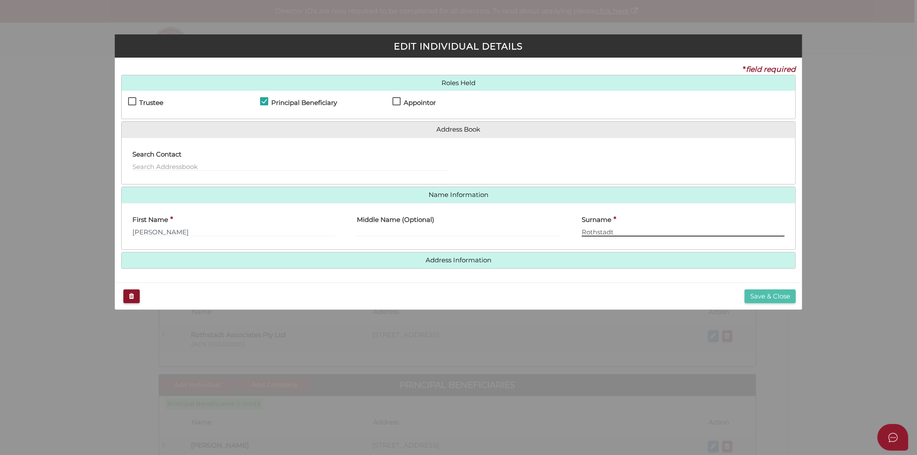
type input "Rothstadt"
click at [785, 296] on button "Save & Close" at bounding box center [769, 296] width 51 height 14
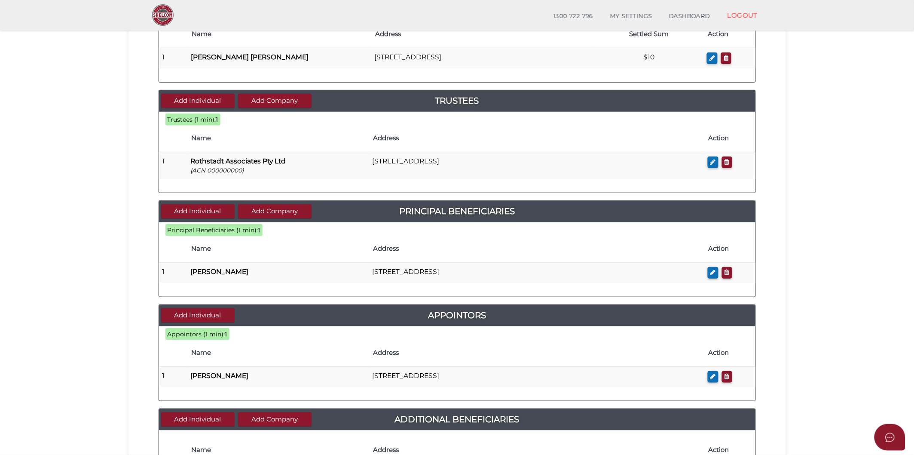
scroll to position [191, 0]
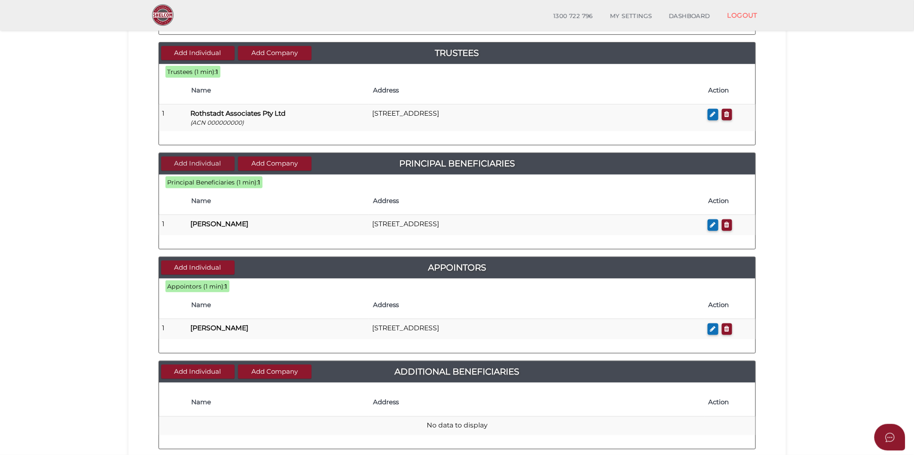
click at [213, 166] on button "Add Individual" at bounding box center [197, 163] width 73 height 14
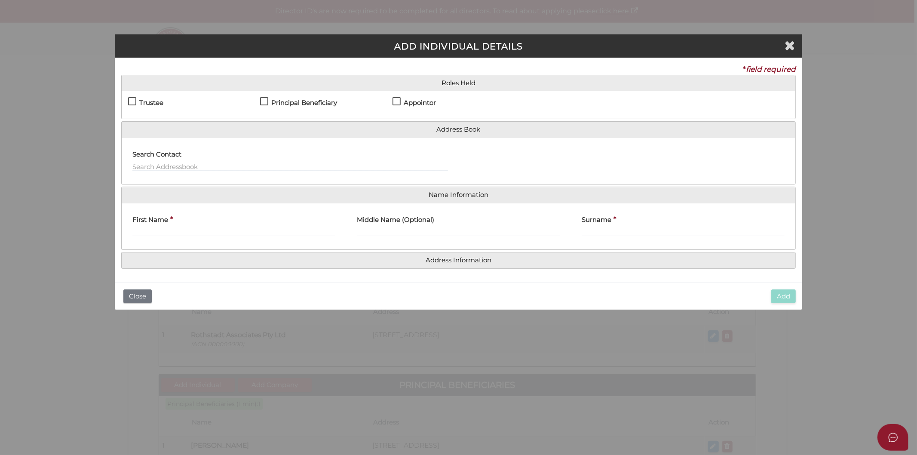
click at [263, 101] on label "Principal Beneficiary" at bounding box center [298, 104] width 77 height 11
checkbox input "true"
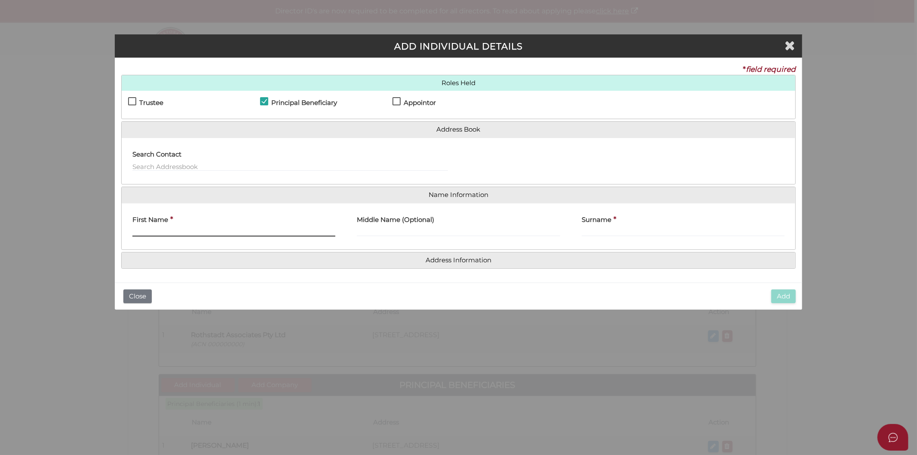
click at [215, 231] on input "First Name" at bounding box center [233, 231] width 203 height 9
type input "[PERSON_NAME]"
paste input "Rothstadt"
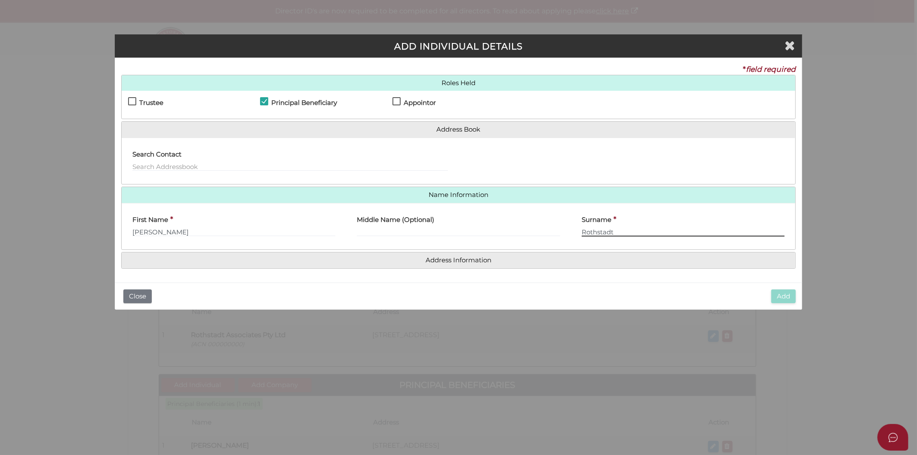
type input "Rothstadt"
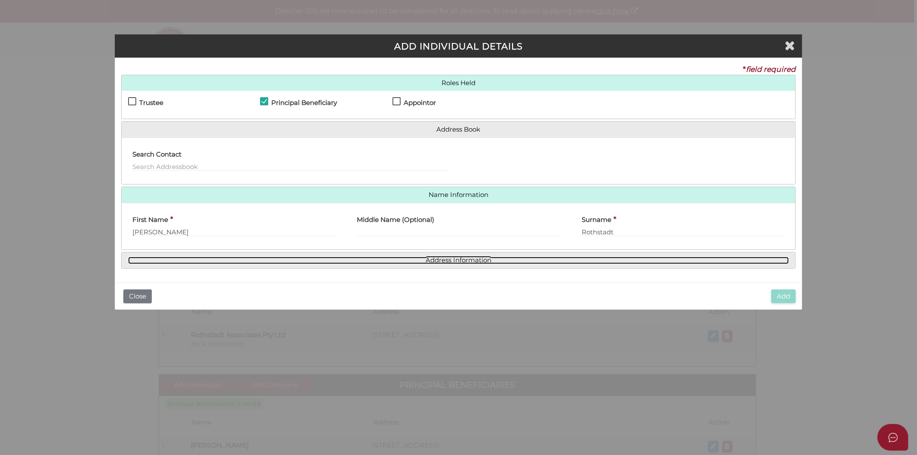
click at [457, 258] on link "Address Information" at bounding box center [458, 260] width 661 height 7
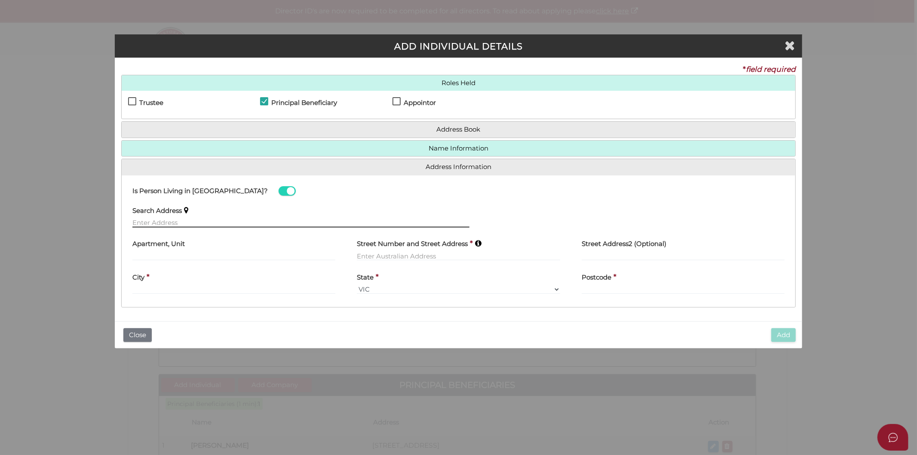
click at [175, 222] on input "text" at bounding box center [300, 222] width 337 height 9
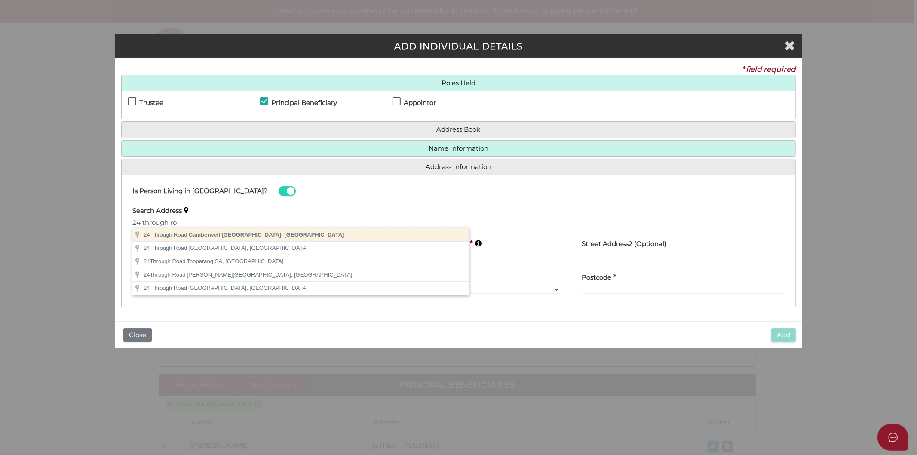
type input "[STREET_ADDRESS]"
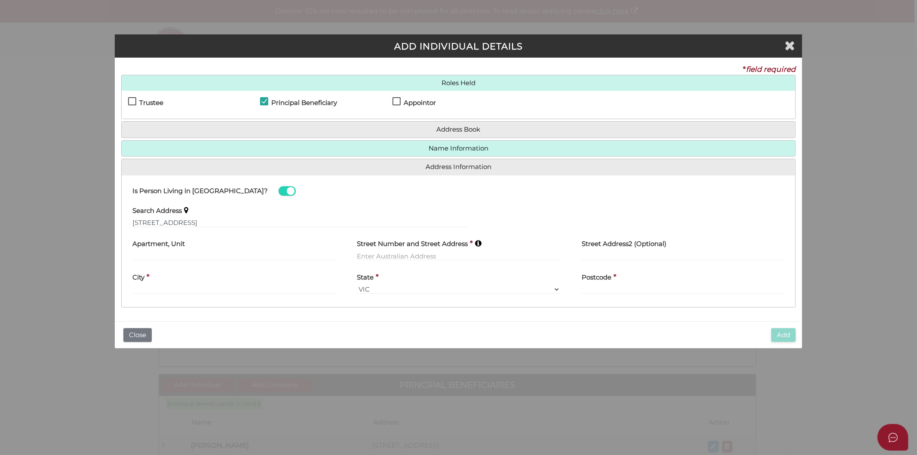
type input "[STREET_ADDRESS]"
type input "Camberwell"
select select "VIC"
type input "3124"
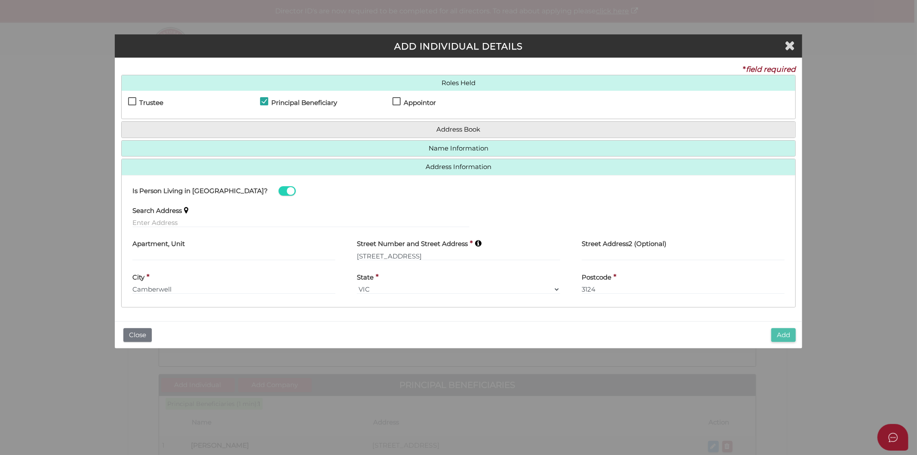
click at [776, 331] on button "Add" at bounding box center [783, 335] width 24 height 14
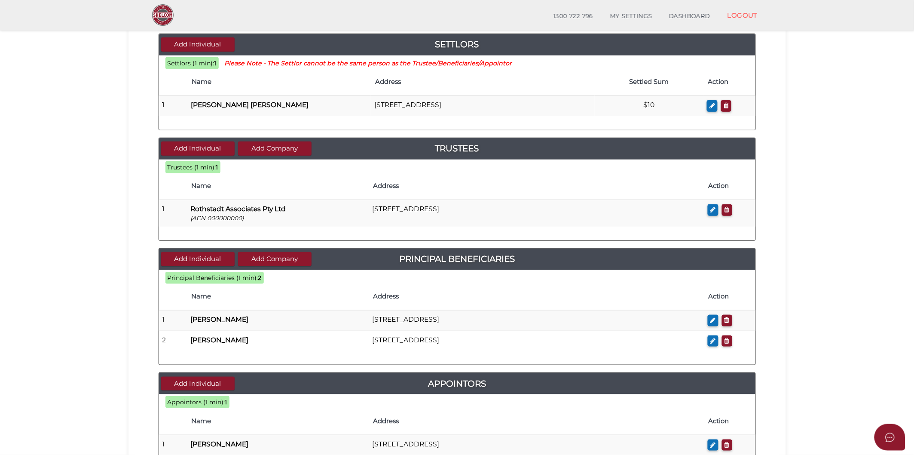
scroll to position [143, 0]
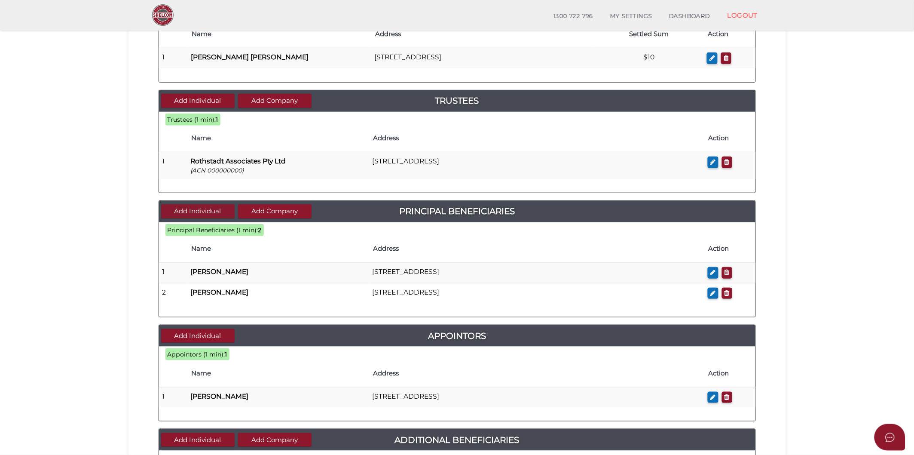
click at [203, 211] on button "Add Individual" at bounding box center [197, 211] width 73 height 14
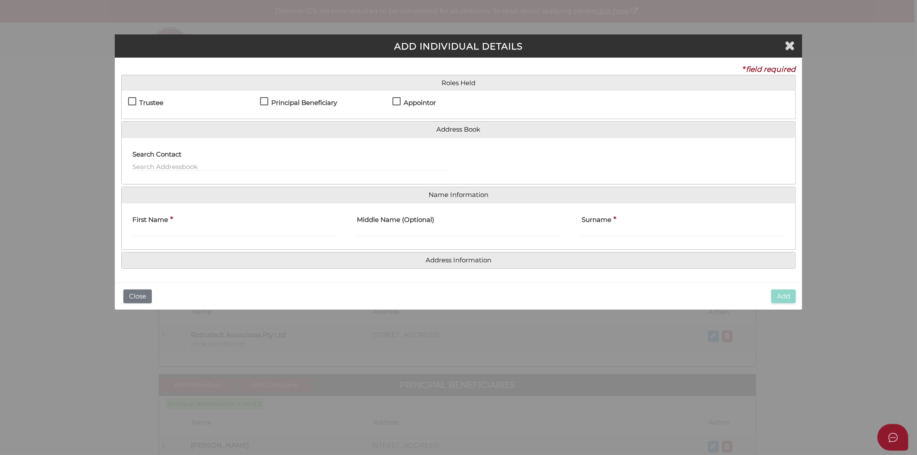
click at [262, 101] on label "Principal Beneficiary" at bounding box center [298, 104] width 77 height 11
checkbox input "true"
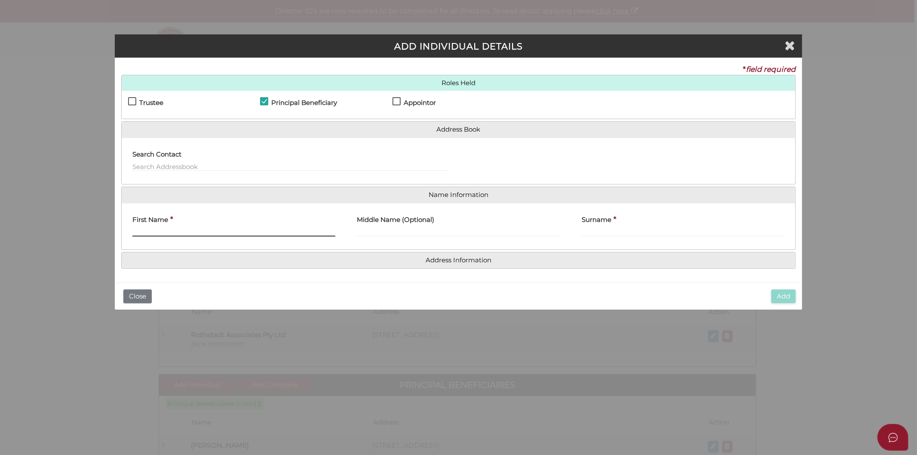
click at [196, 230] on input "First Name" at bounding box center [233, 231] width 203 height 9
type input "Mia"
paste input "Rothstadt"
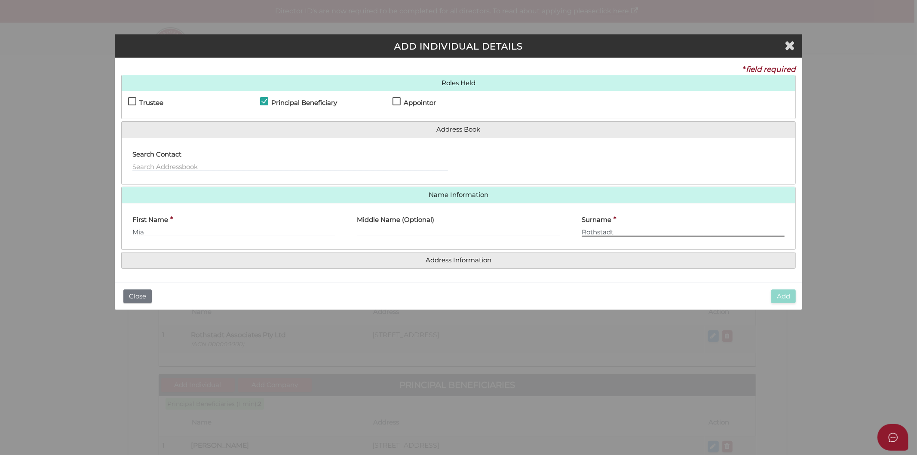
type input "Rothstadt"
click at [419, 264] on h4 "Address Information" at bounding box center [459, 260] width 674 height 16
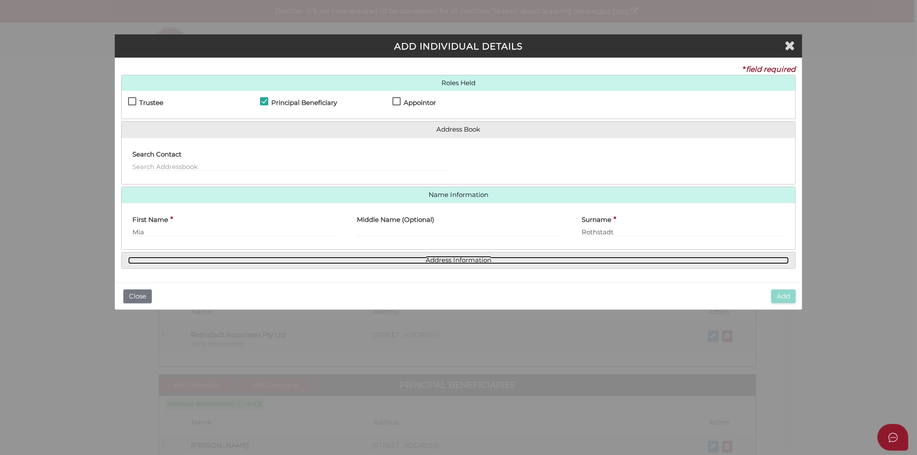
click at [437, 259] on link "Address Information" at bounding box center [458, 260] width 661 height 7
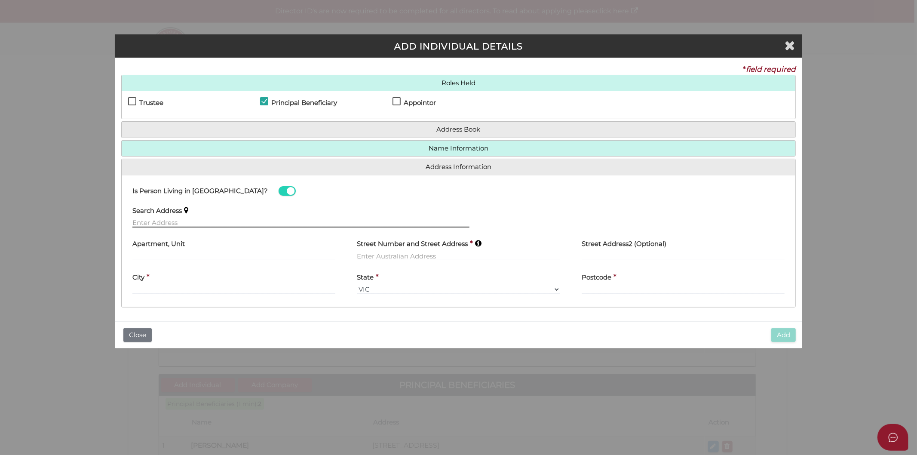
click at [171, 222] on input "text" at bounding box center [300, 222] width 337 height 9
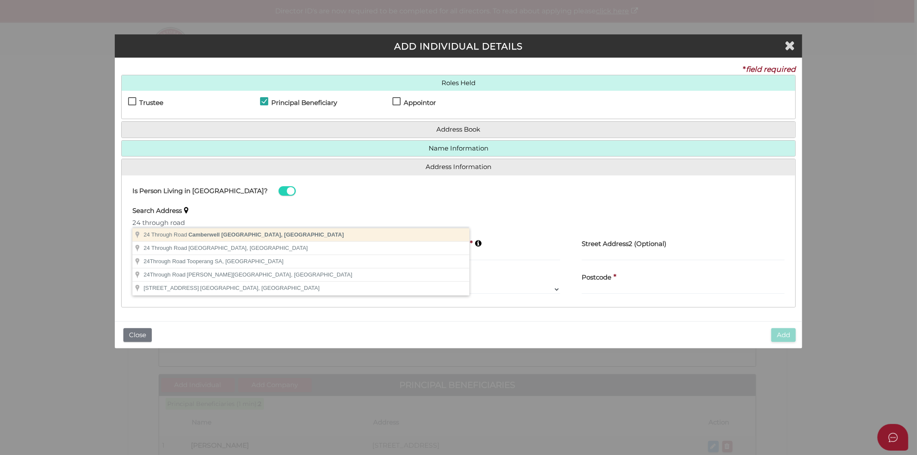
type input "[STREET_ADDRESS]"
type input "Camberwell"
select select "VIC"
type input "3124"
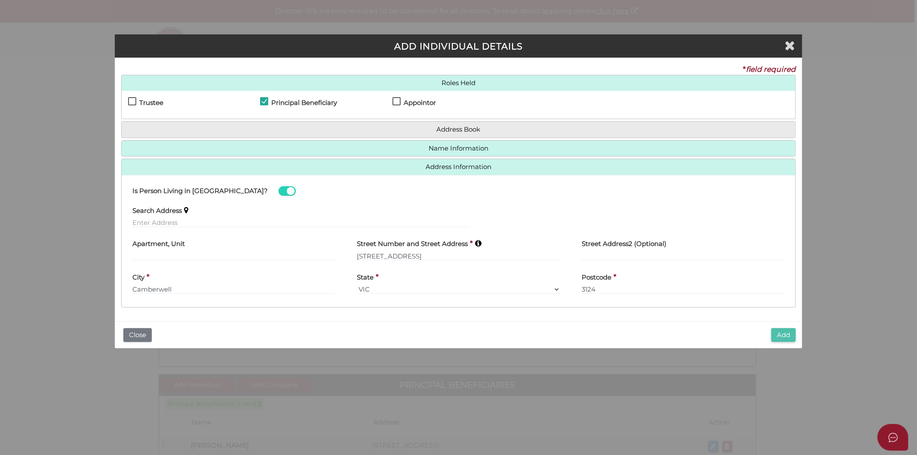
click at [782, 337] on button "Add" at bounding box center [783, 335] width 24 height 14
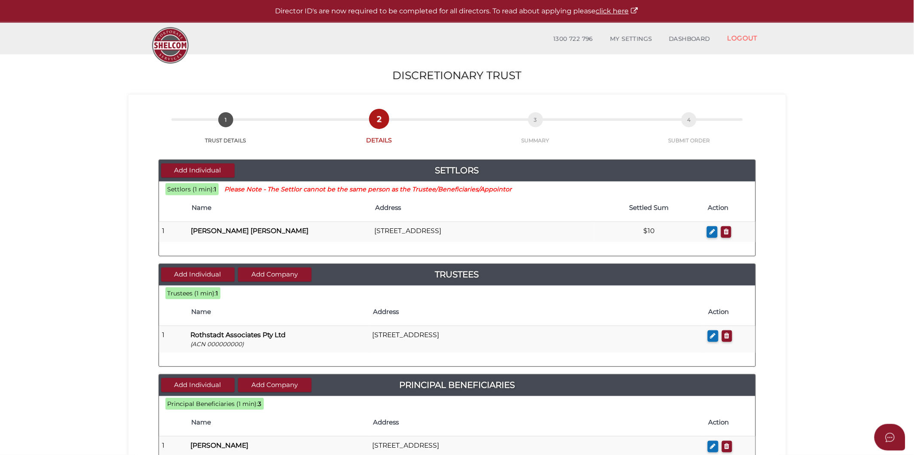
scroll to position [329, 0]
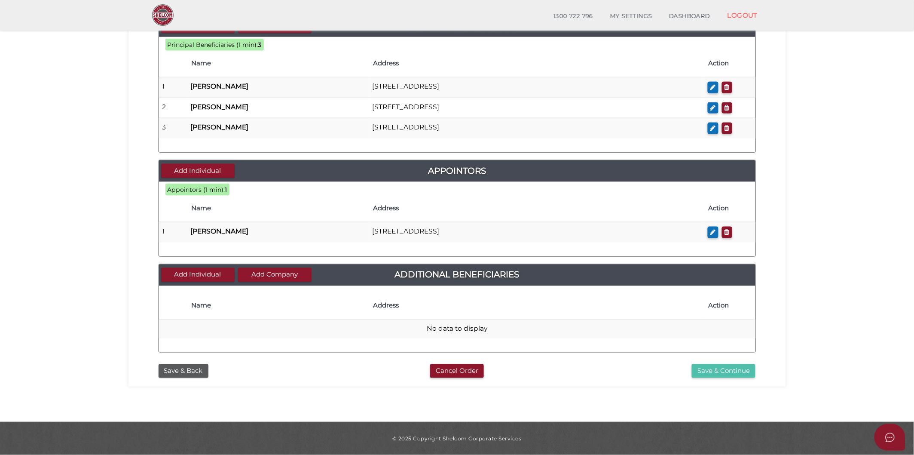
click at [715, 369] on button "Save & Continue" at bounding box center [724, 371] width 64 height 14
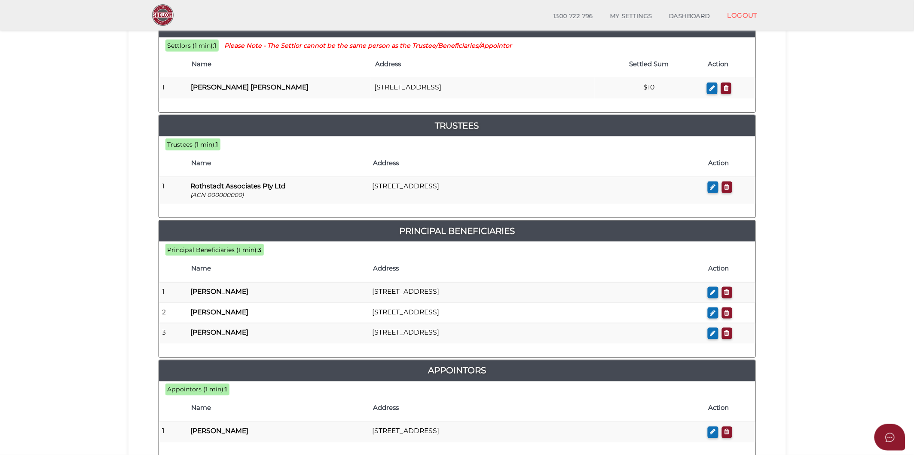
scroll to position [48, 0]
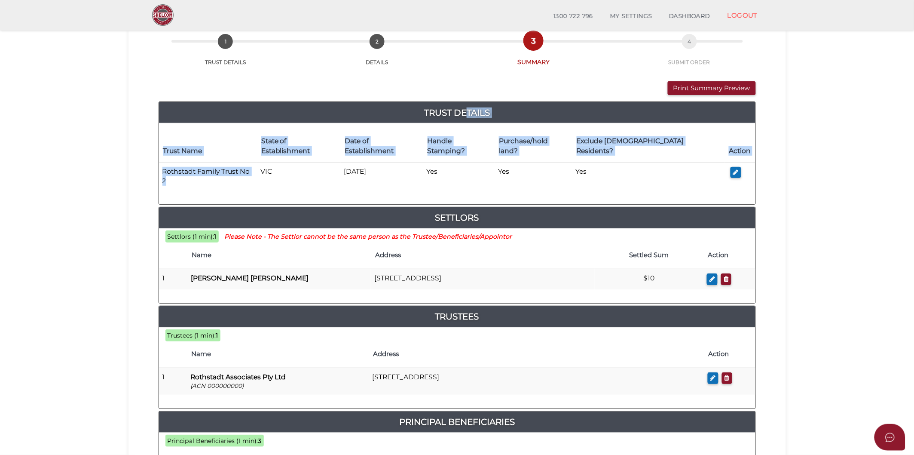
drag, startPoint x: 255, startPoint y: 164, endPoint x: 141, endPoint y: 160, distance: 114.8
click at [141, 160] on div "Print Summary Preview VIEW DOCUMENT Please click here to view this document in …" at bounding box center [457, 414] width 645 height 697
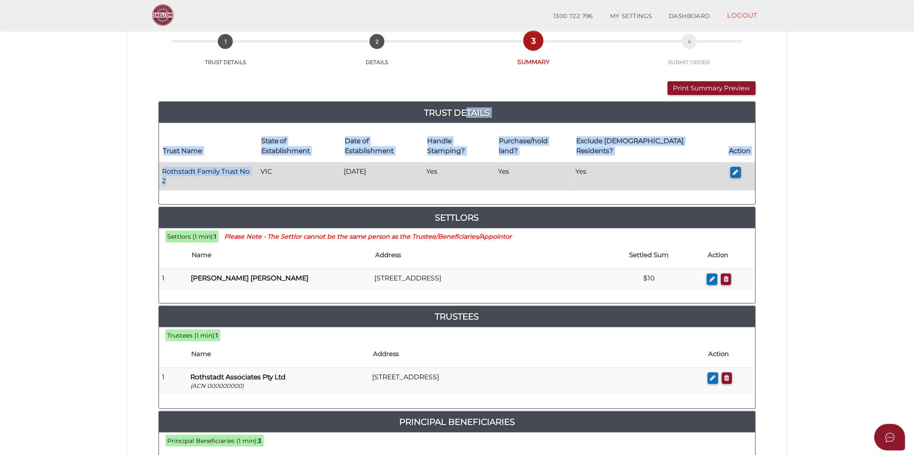
click at [242, 162] on td "Rothstadt Family Trust No 2" at bounding box center [208, 176] width 98 height 28
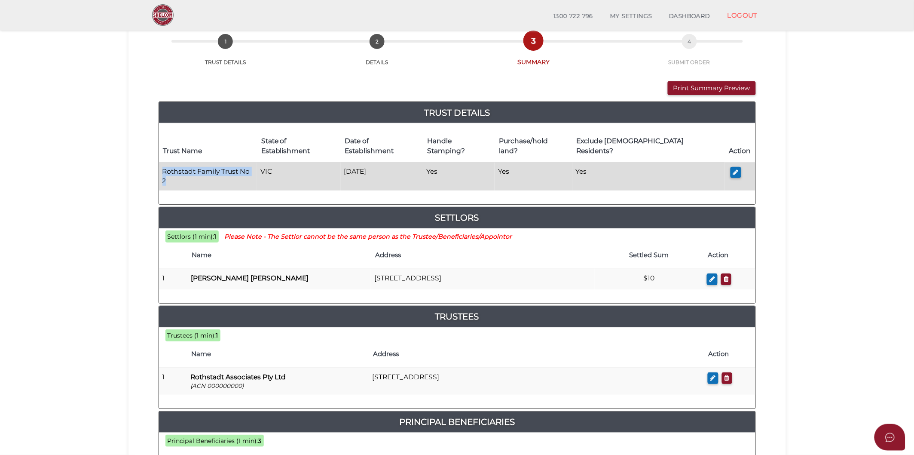
drag, startPoint x: 258, startPoint y: 162, endPoint x: 162, endPoint y: 164, distance: 95.8
click at [162, 164] on td "Rothstadt Family Trust No 2" at bounding box center [208, 176] width 98 height 28
copy td "Rothstadt Family Trust No 2"
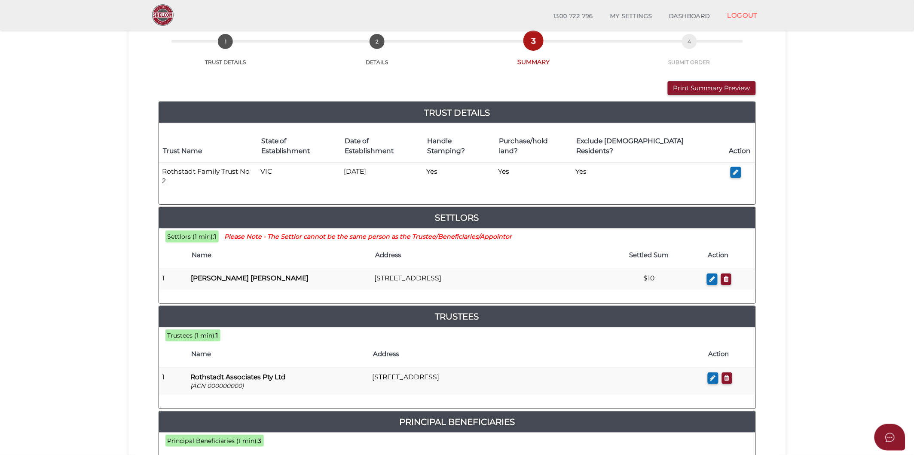
click at [688, 98] on div "Print Summary Preview VIEW DOCUMENT Please click here to view this document in …" at bounding box center [457, 422] width 597 height 682
click at [689, 91] on button "Print Summary Preview" at bounding box center [712, 88] width 88 height 14
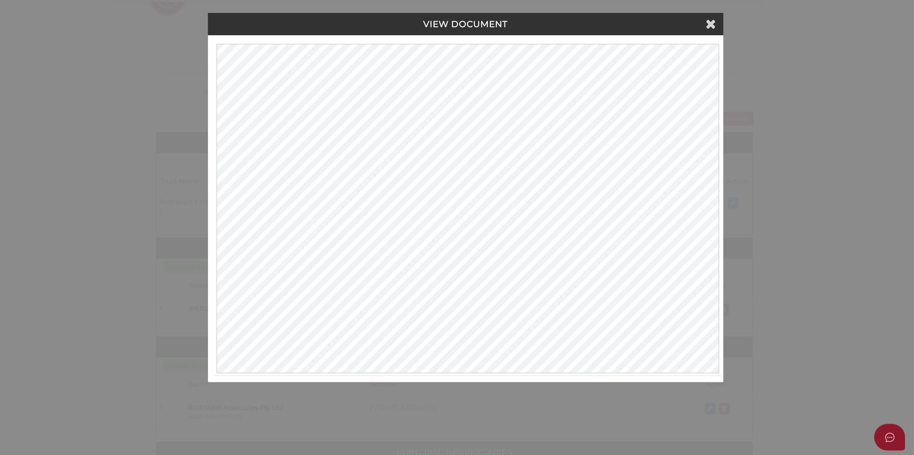
scroll to position [0, 0]
click at [715, 23] on icon at bounding box center [712, 23] width 10 height 13
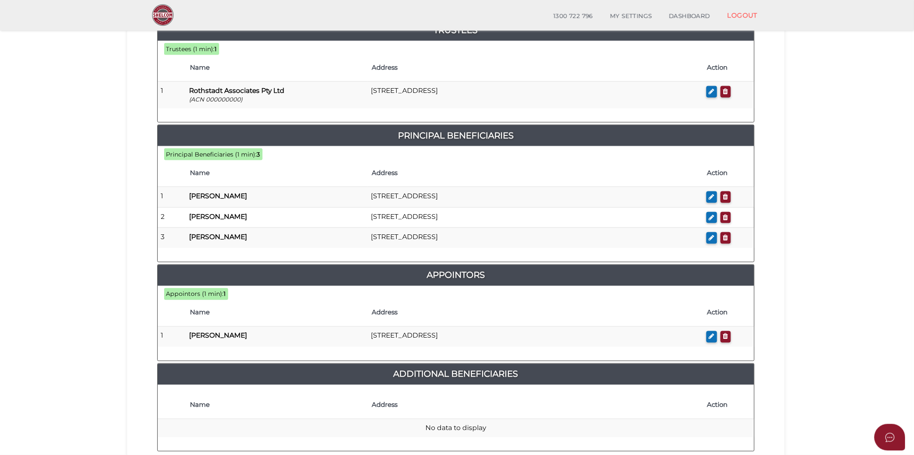
scroll to position [415, 0]
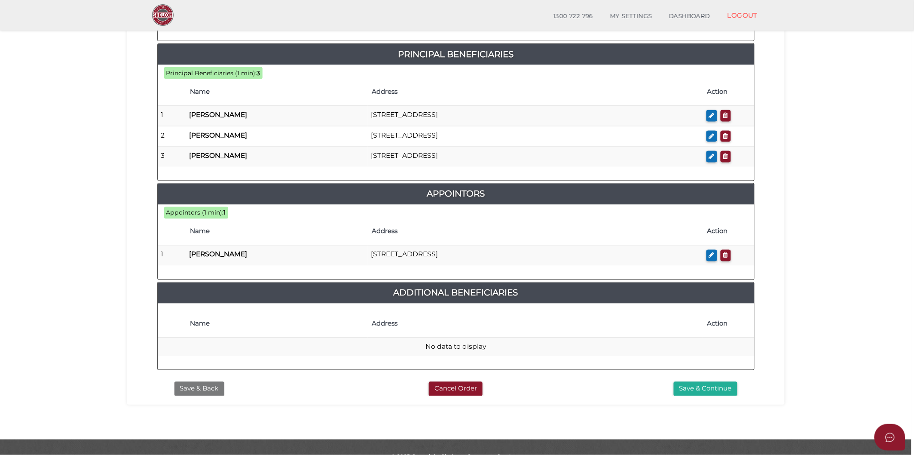
click at [199, 382] on button "Save & Back" at bounding box center [199, 389] width 50 height 14
